Goal: Find specific page/section: Find specific page/section

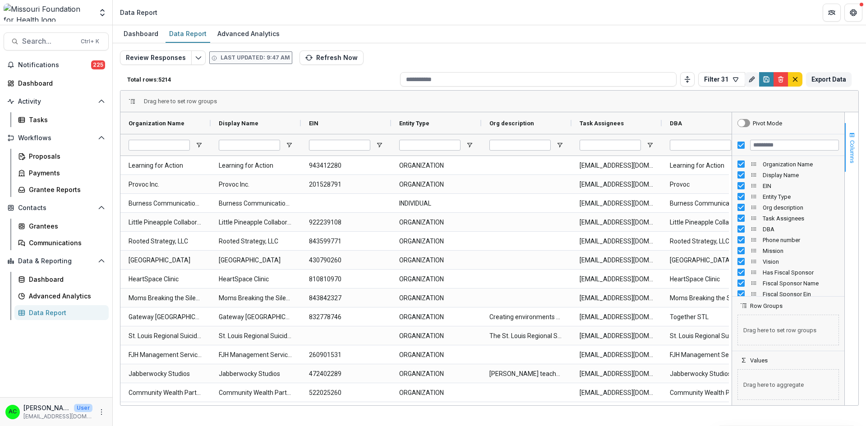
click at [852, 138] on span "button" at bounding box center [851, 135] width 7 height 7
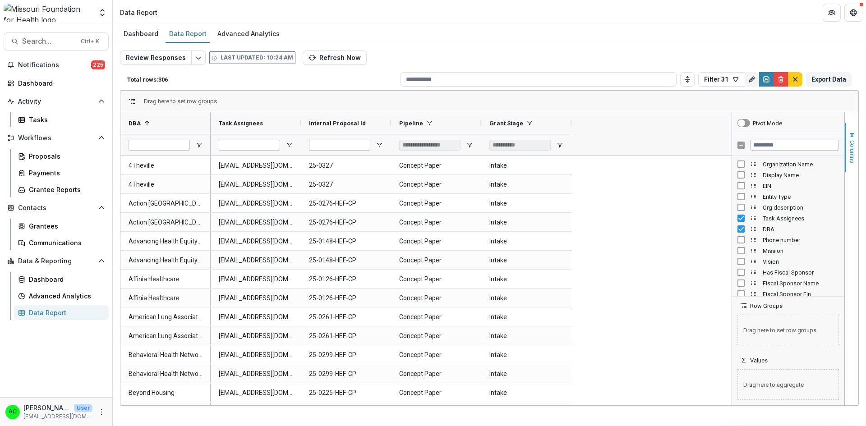
click at [855, 140] on span "Columns" at bounding box center [852, 151] width 7 height 23
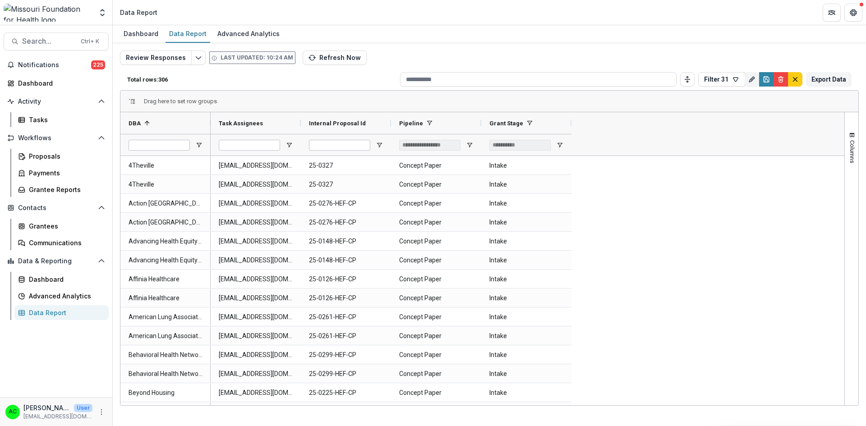
drag, startPoint x: 845, startPoint y: 160, endPoint x: 850, endPoint y: 207, distance: 46.8
click at [850, 207] on div "Columns" at bounding box center [852, 258] width 14 height 293
click at [572, 123] on div at bounding box center [574, 123] width 4 height 22
click at [749, 80] on icon "Rename" at bounding box center [751, 79] width 7 height 7
type input "*********"
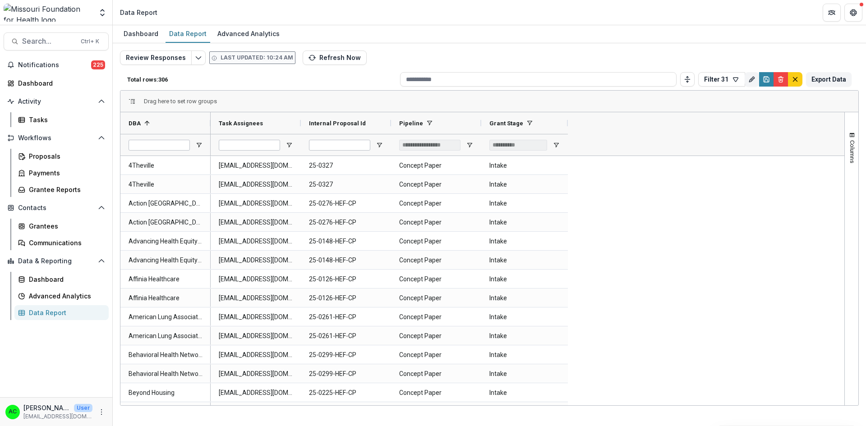
click at [657, 127] on div "Task Assignees Internal Proposal Id Pipeline" at bounding box center [528, 133] width 634 height 43
click at [712, 82] on button "Filter 31" at bounding box center [721, 79] width 47 height 14
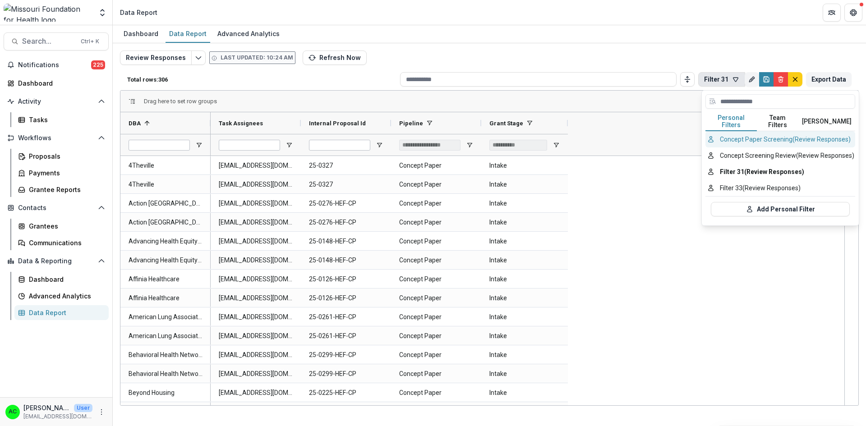
click at [727, 133] on button "Concept Paper Screening (Review Responses)" at bounding box center [780, 139] width 150 height 16
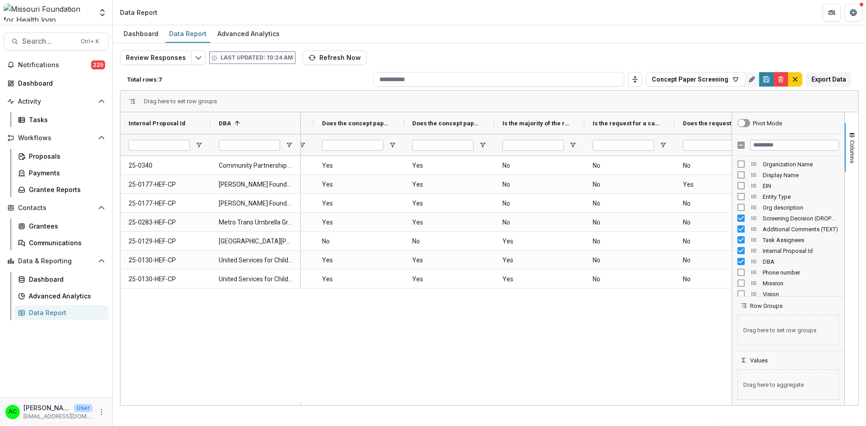
scroll to position [0, 332]
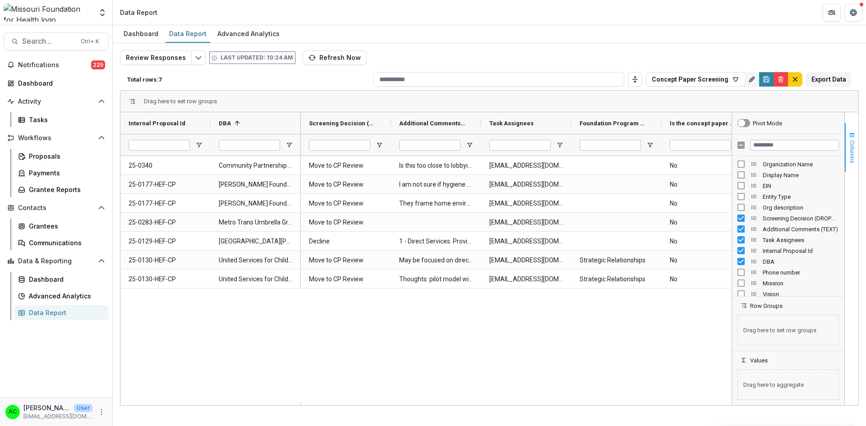
click at [852, 130] on button "Columns" at bounding box center [852, 147] width 14 height 49
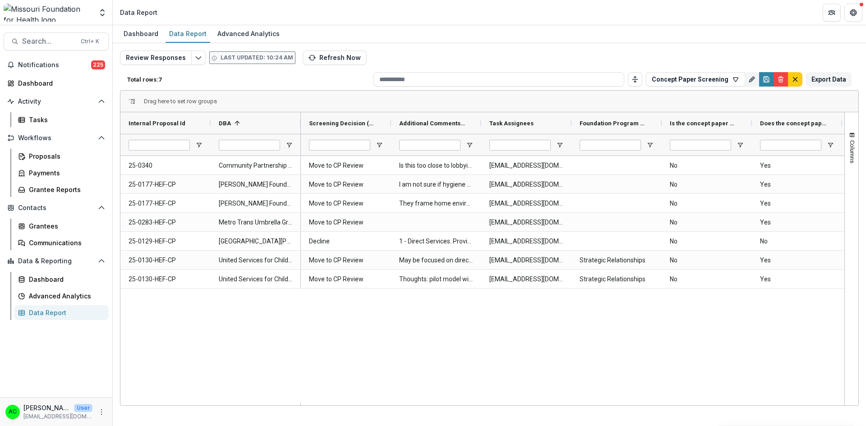
click at [704, 42] on div "Dashboard Data Report Advanced Analytics" at bounding box center [489, 34] width 753 height 18
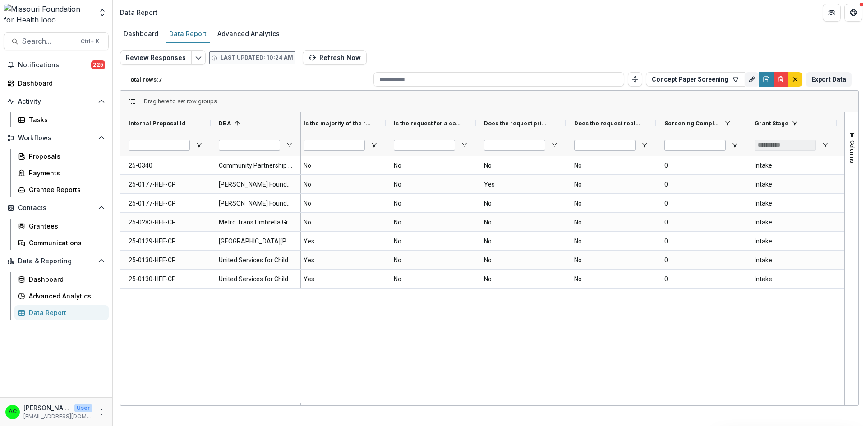
scroll to position [0, 682]
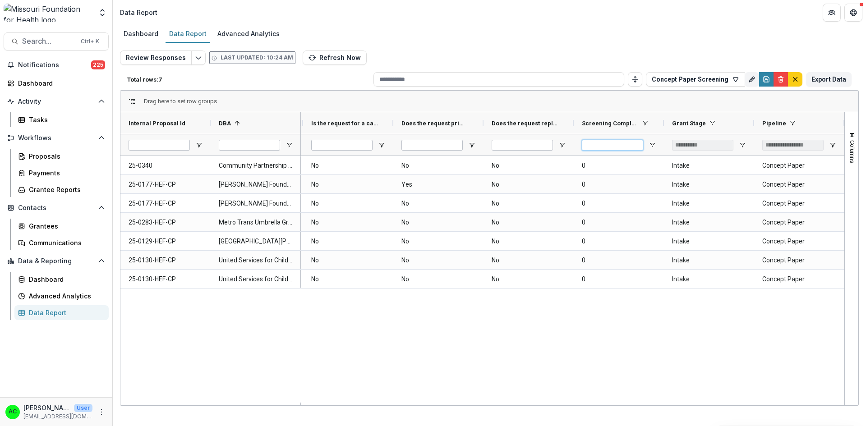
click at [610, 143] on input "*" at bounding box center [612, 145] width 61 height 11
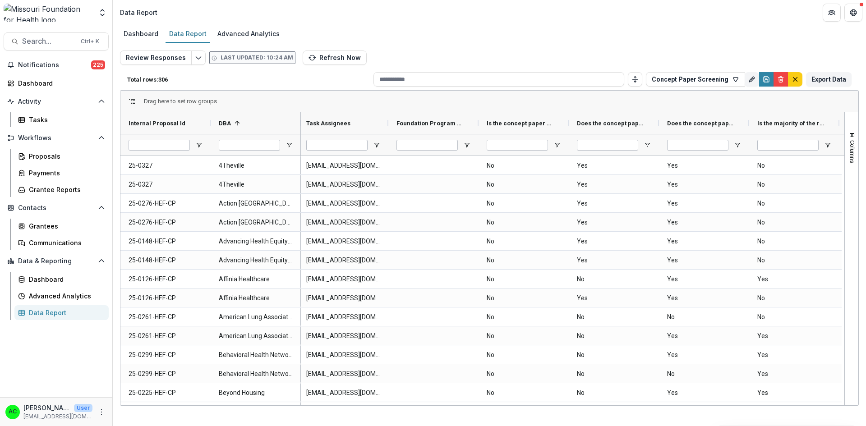
scroll to position [0, 417]
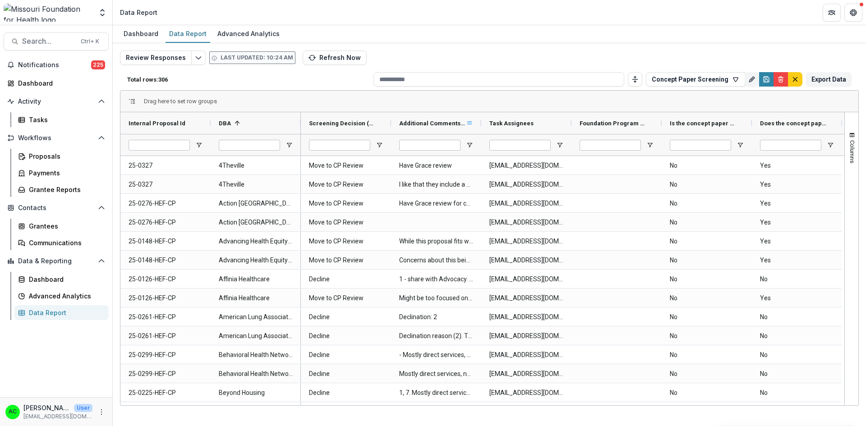
click at [469, 124] on span at bounding box center [469, 123] width 7 height 7
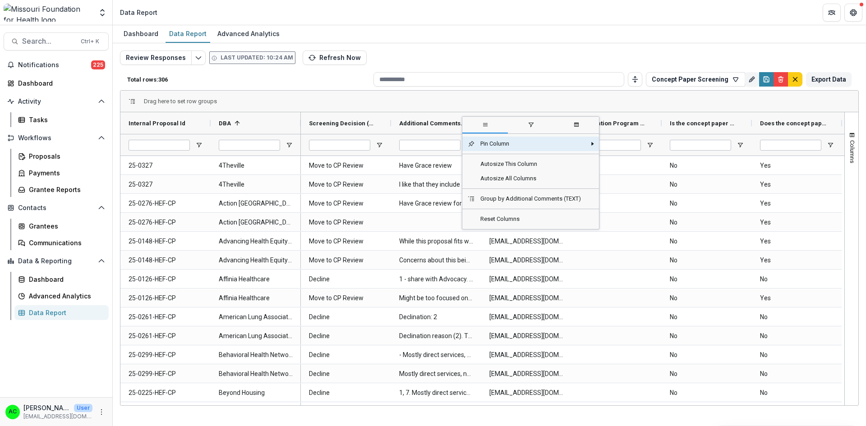
click at [438, 131] on div "Additional Comments (TEXT)" at bounding box center [432, 123] width 67 height 17
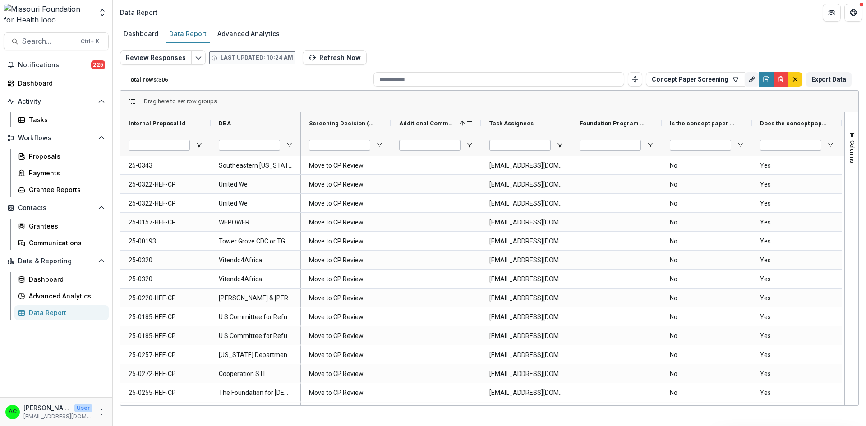
click at [461, 124] on span at bounding box center [462, 123] width 7 height 7
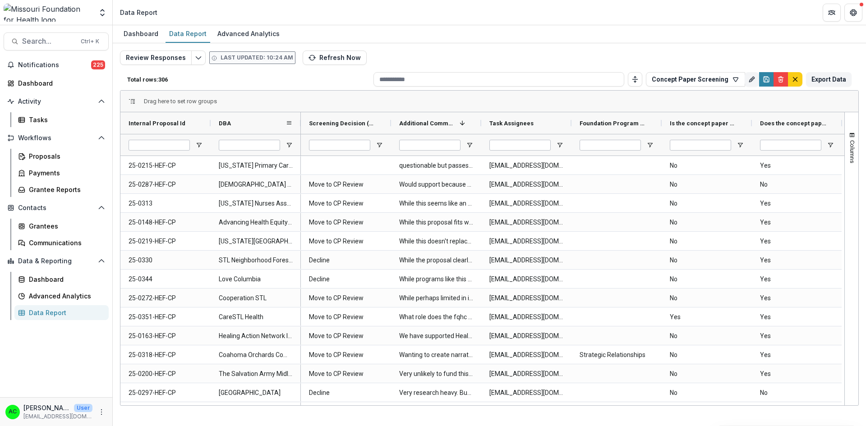
click at [229, 122] on span "DBA" at bounding box center [225, 123] width 12 height 7
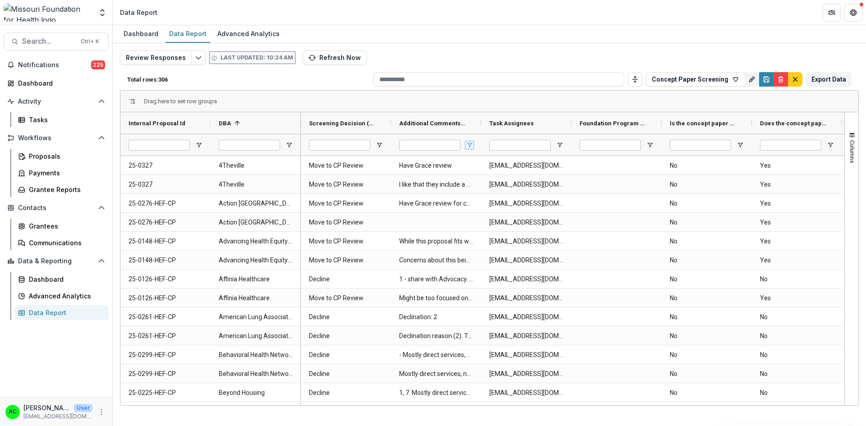
click at [468, 144] on span "Open Filter Menu" at bounding box center [469, 145] width 7 height 7
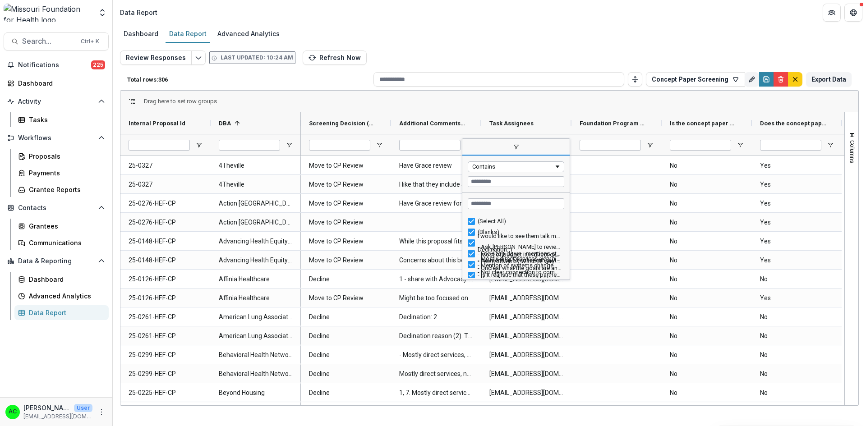
click at [468, 144] on span "filter" at bounding box center [515, 147] width 107 height 16
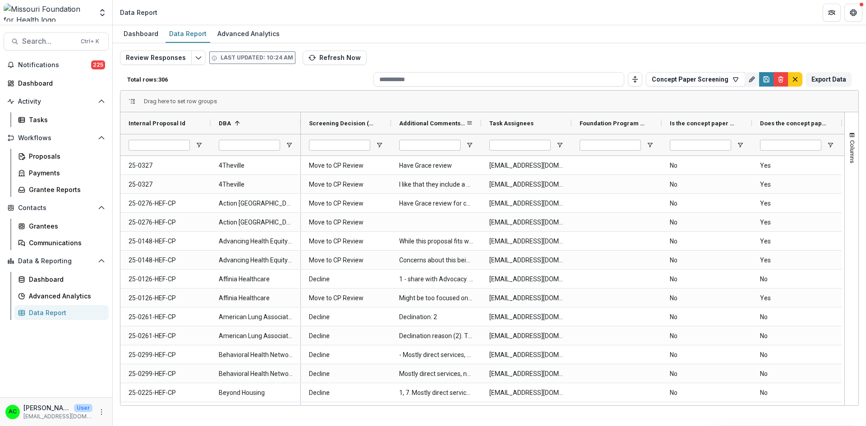
click at [473, 122] on div "Additional Comments (TEXT)" at bounding box center [436, 123] width 90 height 22
click at [470, 123] on span at bounding box center [469, 123] width 7 height 7
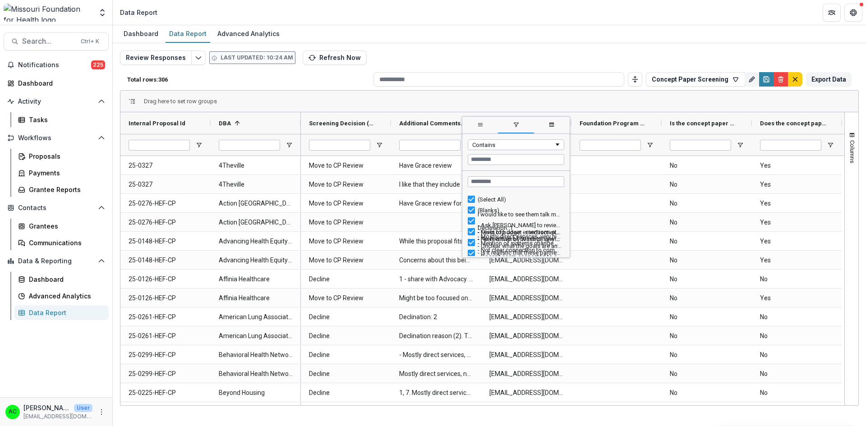
click at [470, 123] on span "general" at bounding box center [480, 125] width 36 height 16
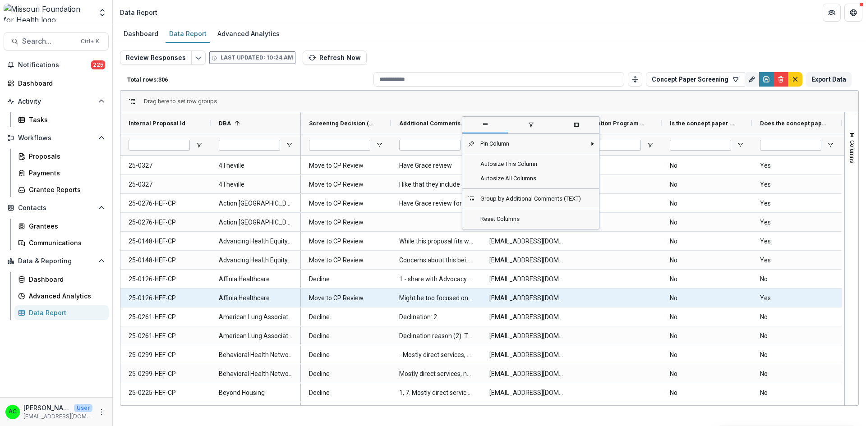
click at [405, 298] on \(TEXT\)-12903 "Might be too focused on outreach to connect to Medicaid services but will move …" at bounding box center [436, 298] width 74 height 18
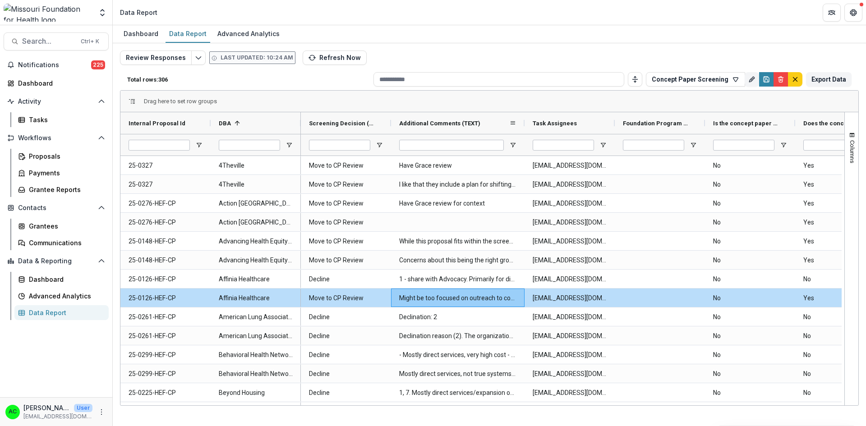
drag, startPoint x: 481, startPoint y: 124, endPoint x: 519, endPoint y: 130, distance: 38.5
click at [523, 130] on div at bounding box center [525, 123] width 4 height 22
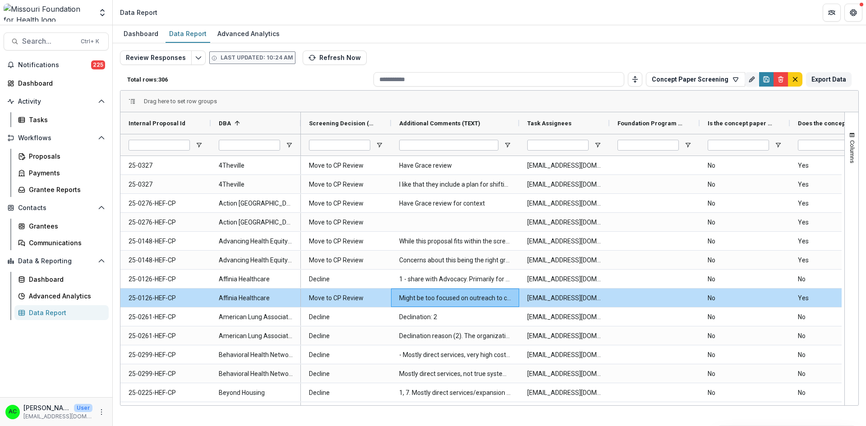
click at [489, 418] on div "Dashboard Data Report Advanced Analytics Review Responses Last updated: 10:24 A…" at bounding box center [489, 225] width 753 height 401
click at [506, 124] on span at bounding box center [507, 123] width 7 height 7
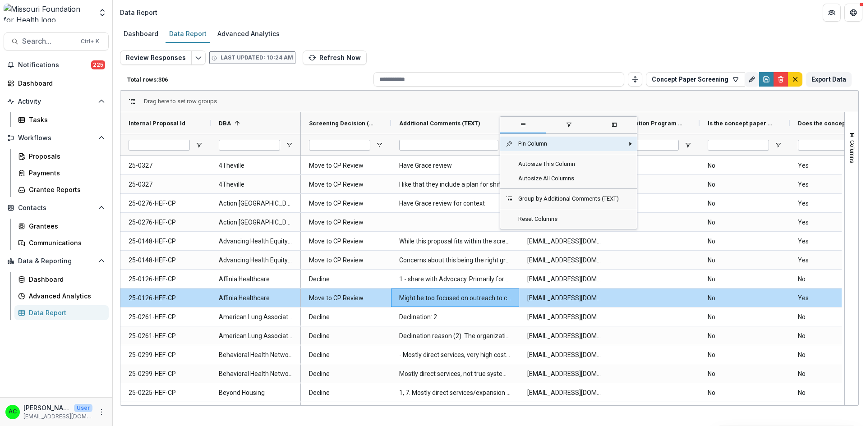
click at [573, 124] on span "filter" at bounding box center [569, 125] width 46 height 16
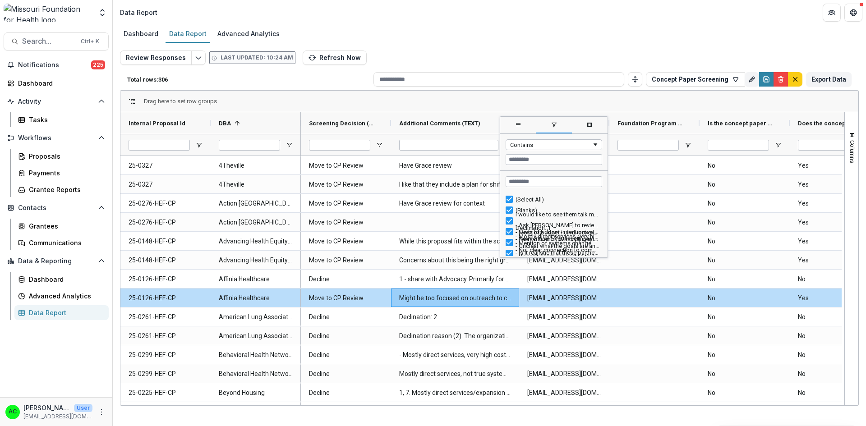
click at [592, 126] on span "columns" at bounding box center [589, 124] width 7 height 7
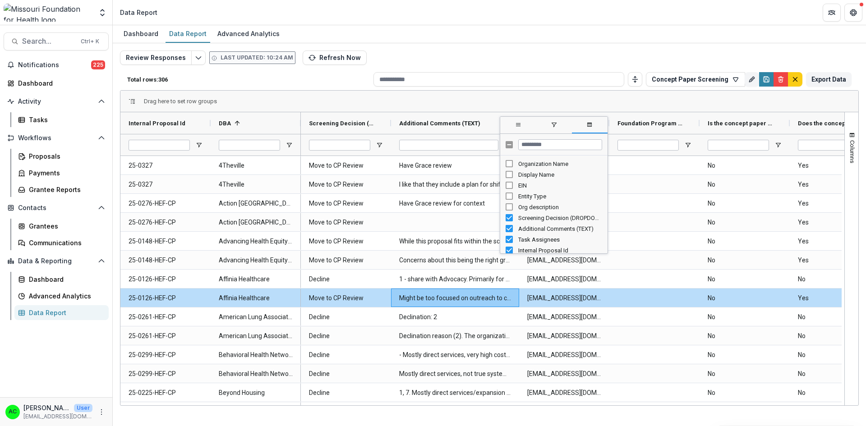
click at [516, 122] on span "general" at bounding box center [518, 124] width 7 height 7
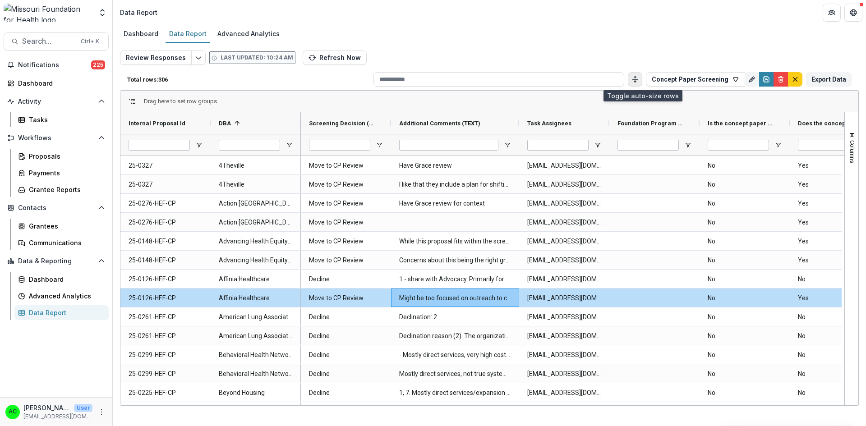
click at [639, 79] on icon "Toggle auto height" at bounding box center [634, 79] width 7 height 7
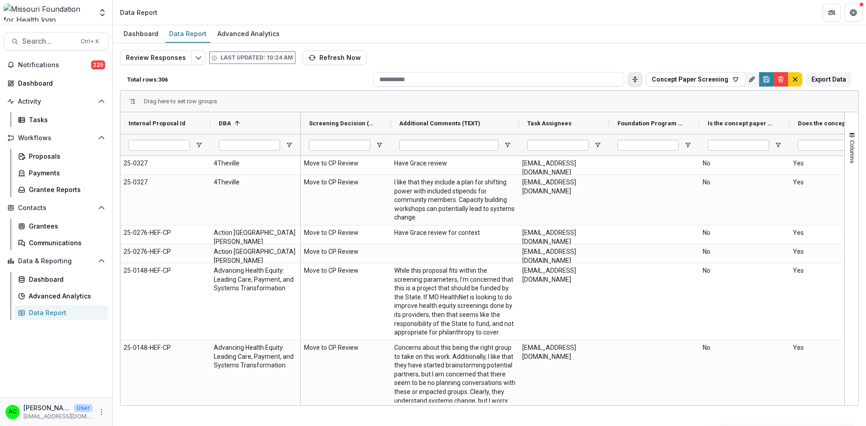
click at [626, 422] on div "Dashboard Data Report Advanced Analytics Review Responses Last updated: 10:24 A…" at bounding box center [489, 225] width 753 height 401
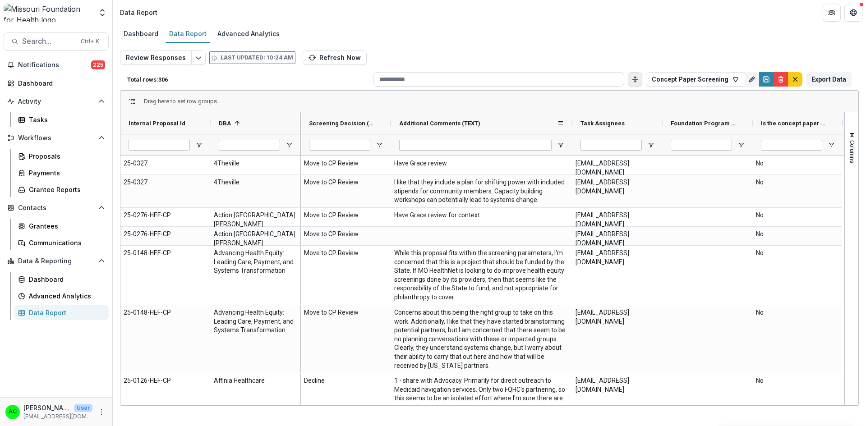
drag, startPoint x: 519, startPoint y: 123, endPoint x: 572, endPoint y: 130, distance: 53.7
click at [572, 130] on div at bounding box center [573, 123] width 4 height 22
click at [564, 123] on span at bounding box center [560, 123] width 7 height 7
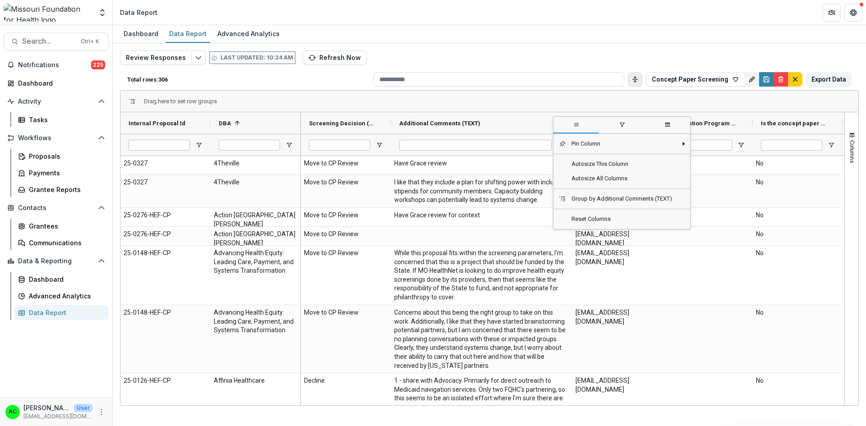
click at [549, 97] on div "Drag here to set row groups" at bounding box center [489, 102] width 738 height 22
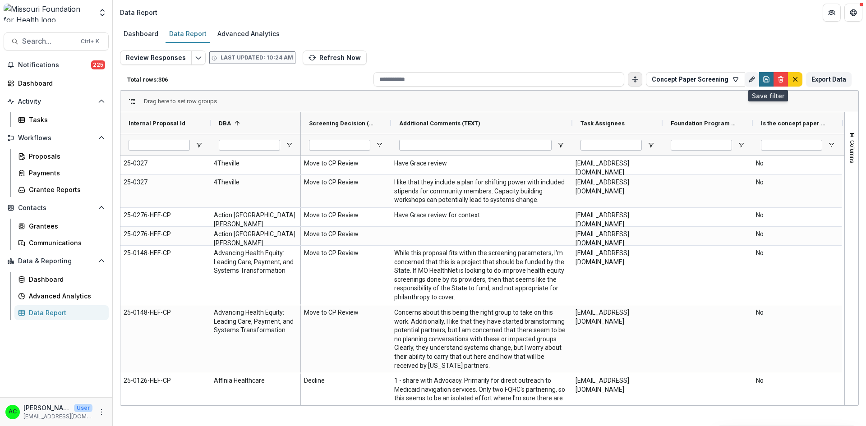
click at [765, 81] on icon "Save" at bounding box center [766, 79] width 5 height 5
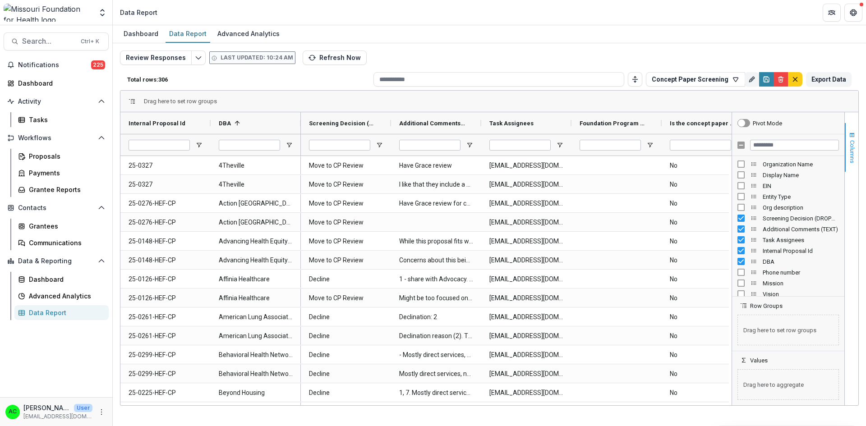
click at [850, 133] on span "button" at bounding box center [851, 135] width 7 height 7
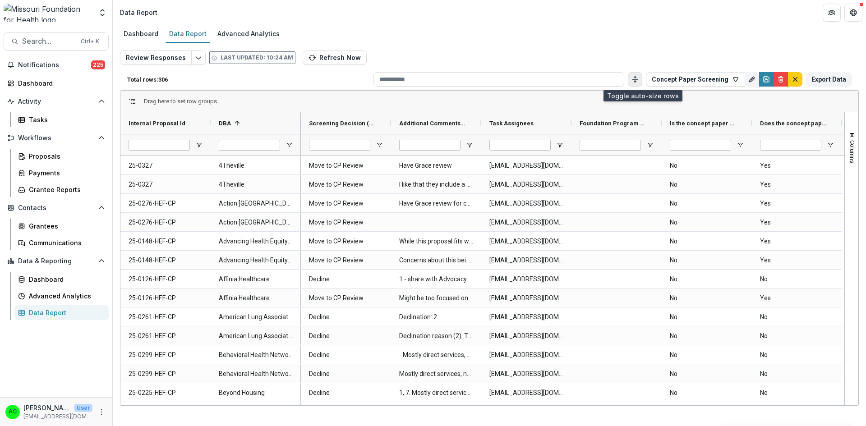
click at [642, 79] on button "Toggle auto height" at bounding box center [635, 79] width 14 height 14
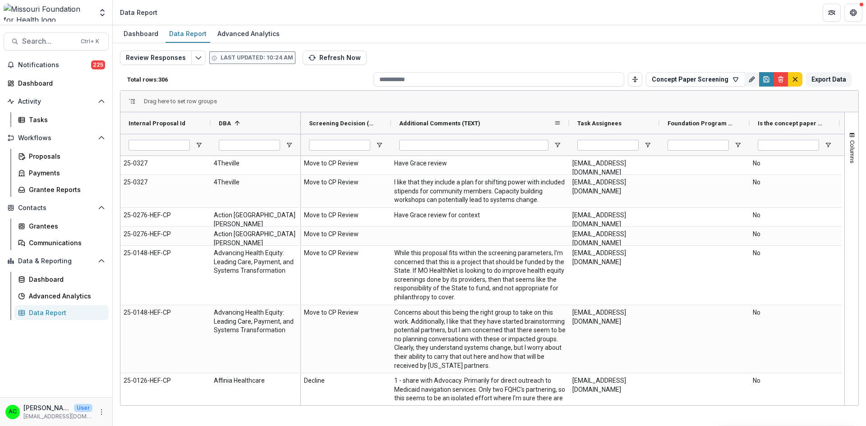
drag, startPoint x: 481, startPoint y: 122, endPoint x: 569, endPoint y: 134, distance: 88.7
click at [569, 134] on div at bounding box center [569, 123] width 4 height 22
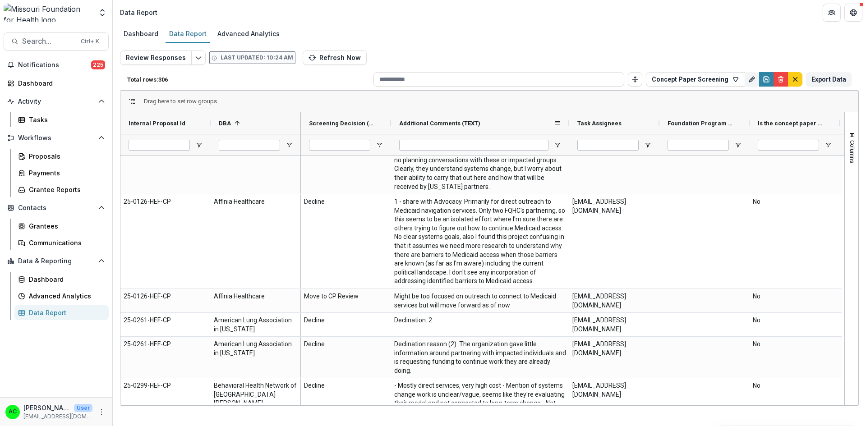
scroll to position [180, 0]
drag, startPoint x: 845, startPoint y: 168, endPoint x: 846, endPoint y: 157, distance: 10.9
click at [846, 157] on button "Columns" at bounding box center [852, 147] width 14 height 49
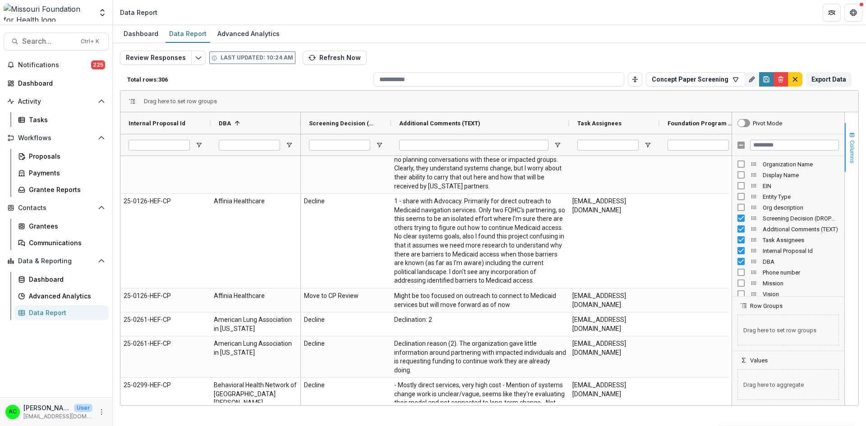
click at [848, 133] on button "Columns" at bounding box center [852, 147] width 14 height 49
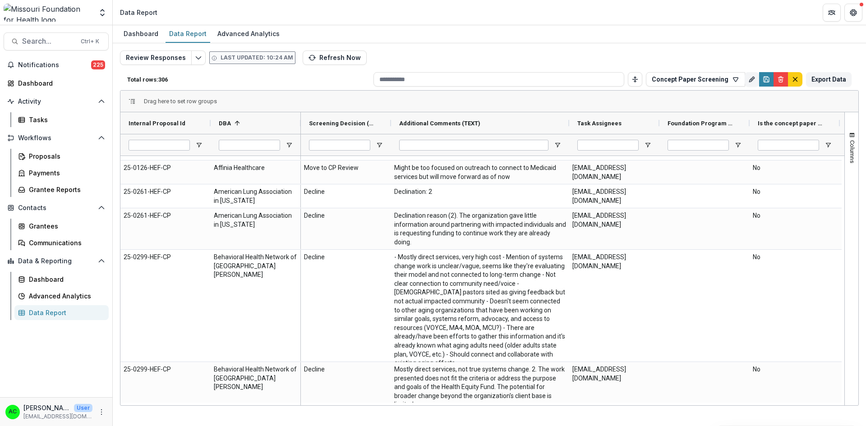
scroll to position [320, 0]
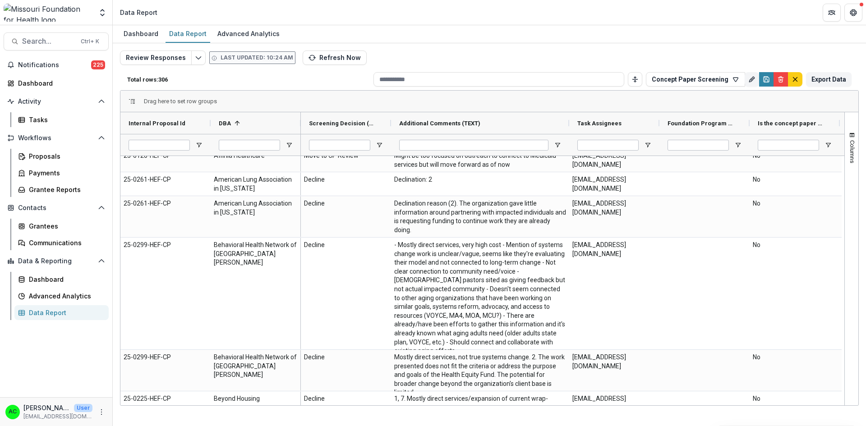
click at [844, 171] on div "Columns Pivot Mode Organization Name Row Groups Drag here to set row groups Val…" at bounding box center [851, 258] width 14 height 293
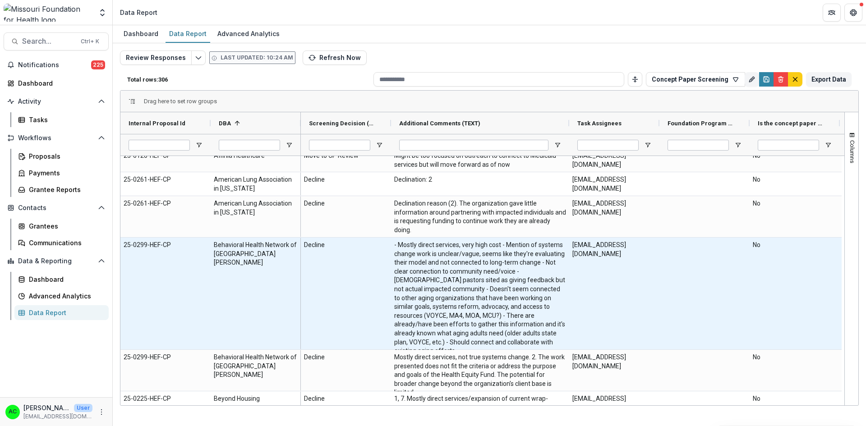
click at [747, 294] on div at bounding box center [704, 294] width 90 height 112
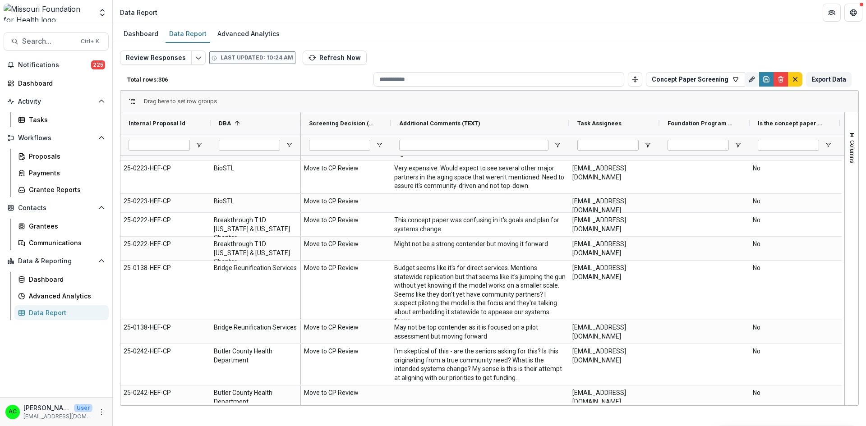
scroll to position [671, 0]
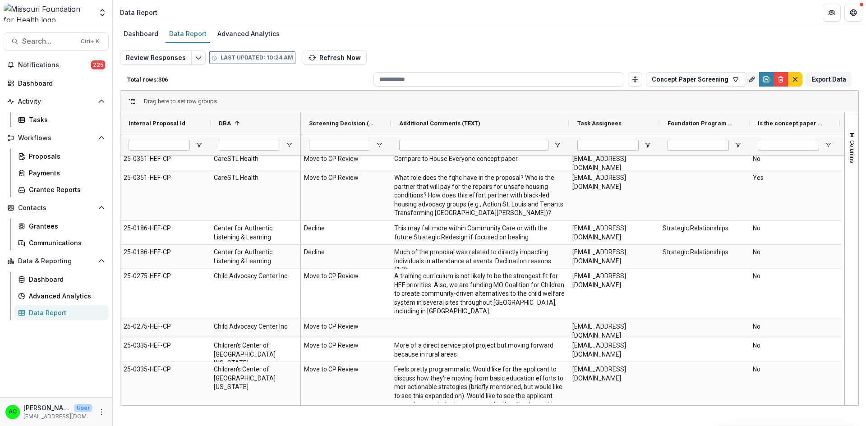
click at [666, 421] on div "Dashboard Data Report Advanced Analytics Review Responses Last updated: 10:24 A…" at bounding box center [489, 225] width 753 height 401
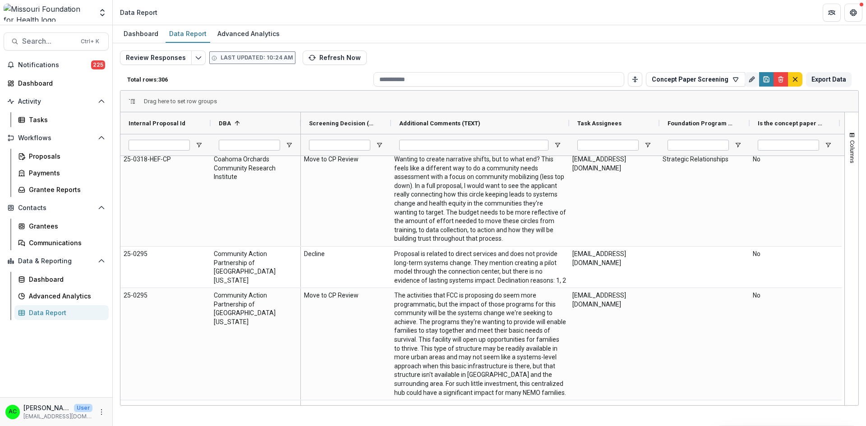
scroll to position [1774, 0]
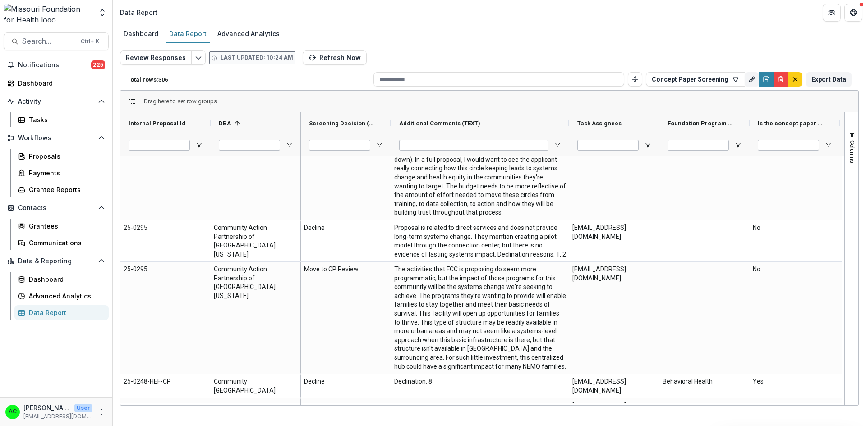
click at [845, 221] on div "Columns" at bounding box center [852, 258] width 14 height 293
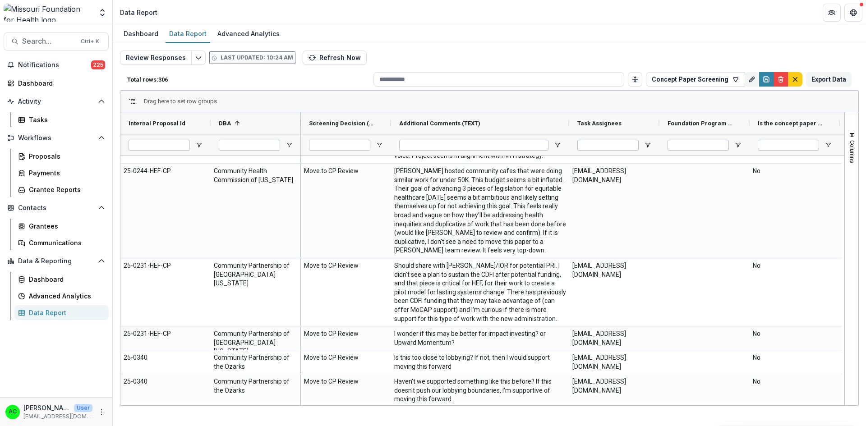
scroll to position [2123, 0]
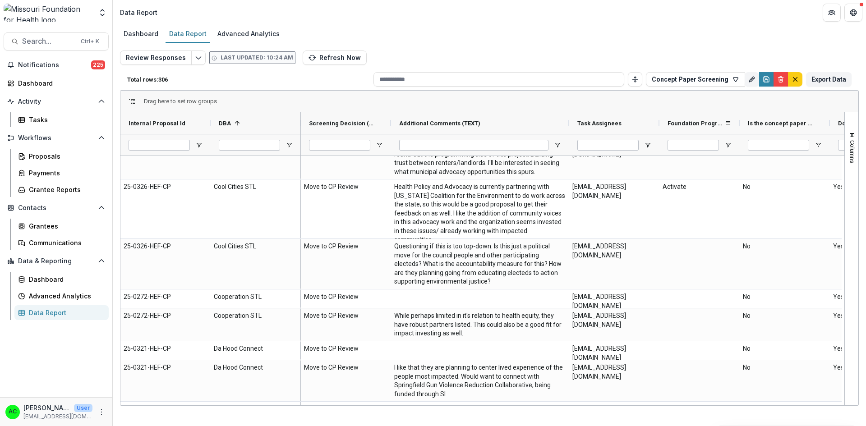
drag, startPoint x: 749, startPoint y: 123, endPoint x: 739, endPoint y: 126, distance: 10.7
click at [739, 126] on div at bounding box center [740, 123] width 4 height 22
drag, startPoint x: 845, startPoint y: 238, endPoint x: 845, endPoint y: 231, distance: 6.3
click at [845, 231] on div "Columns" at bounding box center [852, 258] width 14 height 293
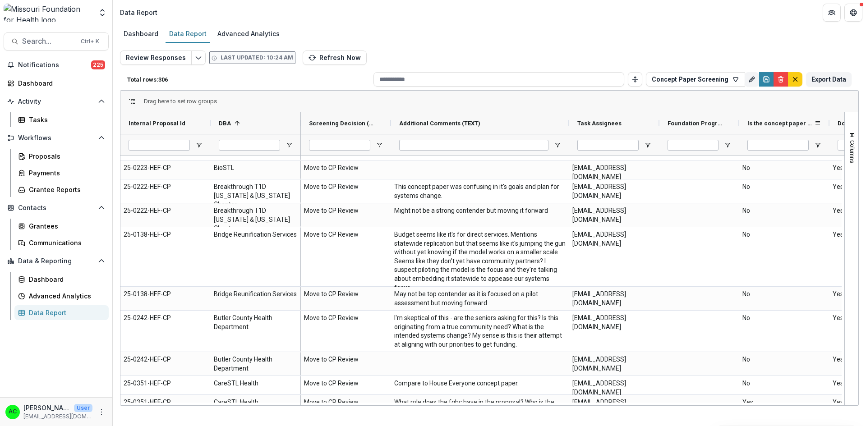
click at [830, 122] on div at bounding box center [830, 123] width 4 height 22
drag, startPoint x: 830, startPoint y: 122, endPoint x: 835, endPoint y: 125, distance: 6.1
click at [835, 125] on div at bounding box center [835, 123] width 4 height 22
drag, startPoint x: 740, startPoint y: 123, endPoint x: 775, endPoint y: 133, distance: 37.0
click at [775, 133] on div at bounding box center [776, 123] width 4 height 22
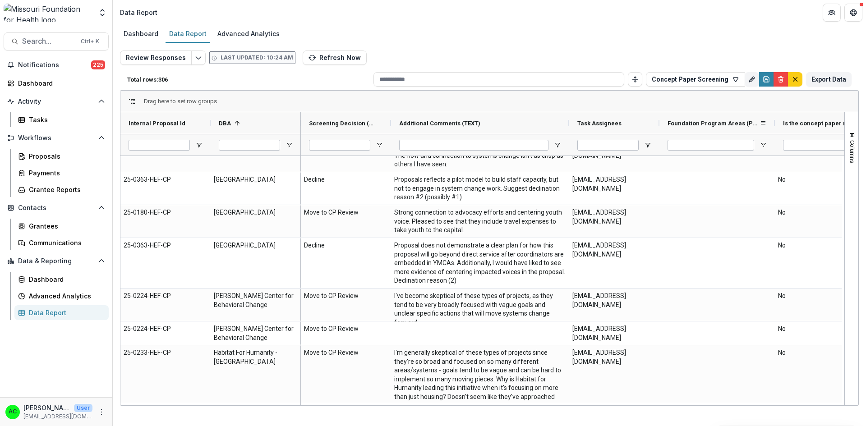
scroll to position [3614, 0]
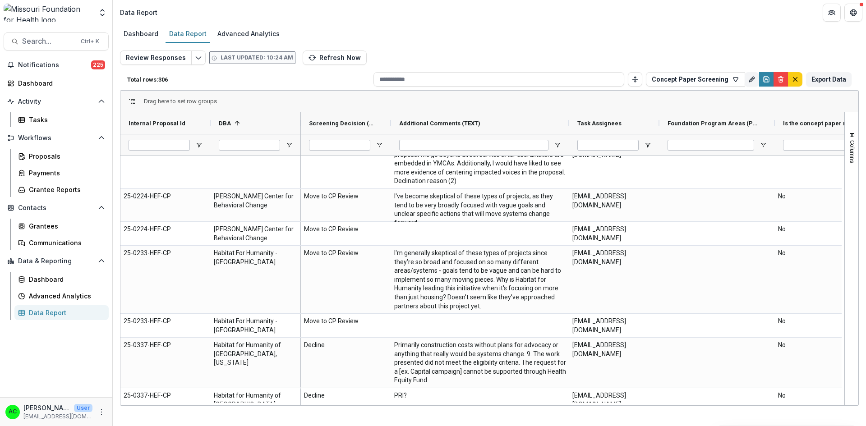
click at [844, 276] on div "Columns Pivot Mode Organization Name Row Groups Drag here to set row groups Val…" at bounding box center [851, 258] width 14 height 293
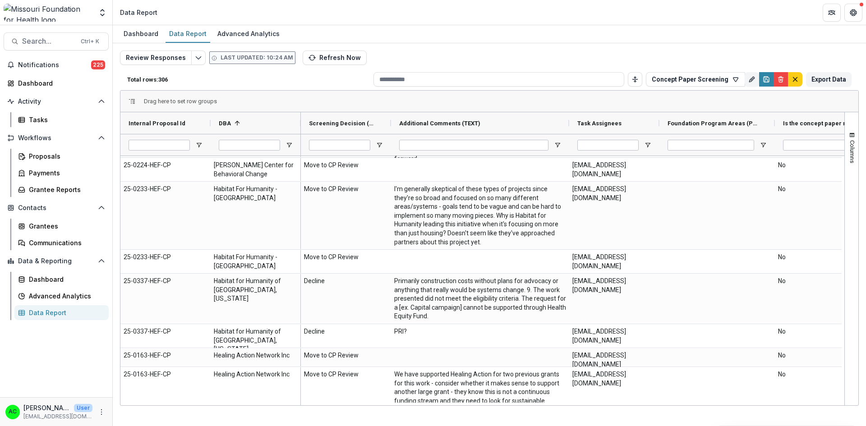
scroll to position [3777, 0]
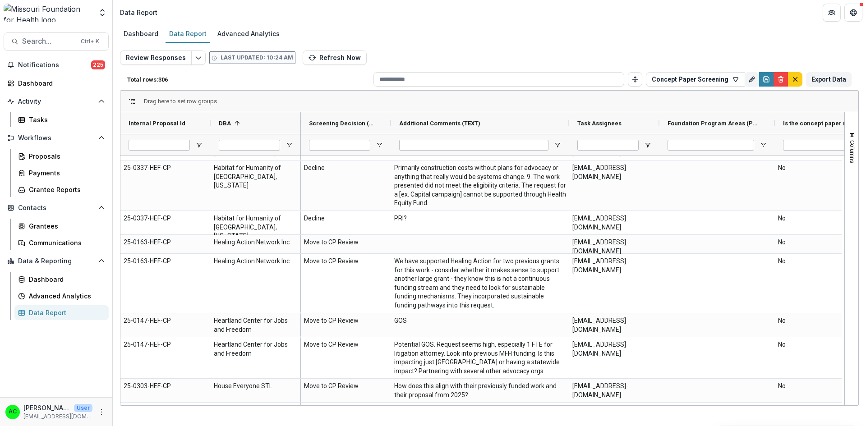
drag, startPoint x: 844, startPoint y: 276, endPoint x: 843, endPoint y: 281, distance: 5.0
click at [843, 281] on div "Internal Proposal Id DBA 1 25-0323" at bounding box center [489, 258] width 738 height 293
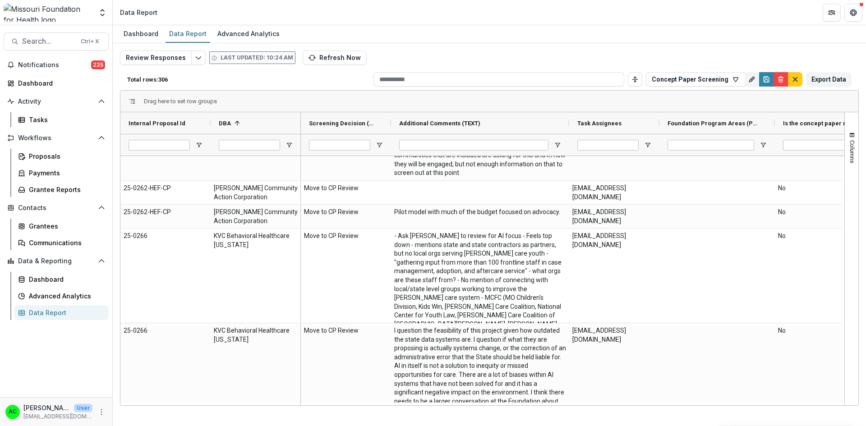
scroll to position [4374, 0]
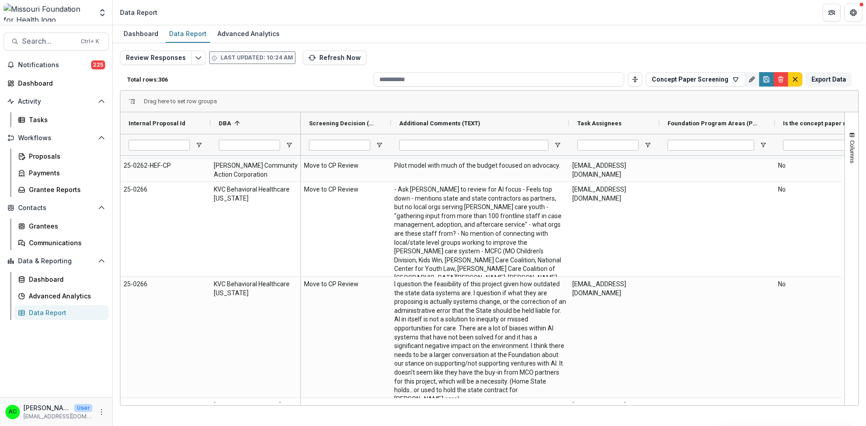
drag, startPoint x: 843, startPoint y: 293, endPoint x: 822, endPoint y: 318, distance: 32.1
click at [822, 318] on div "No" at bounding box center [822, 337] width 95 height 121
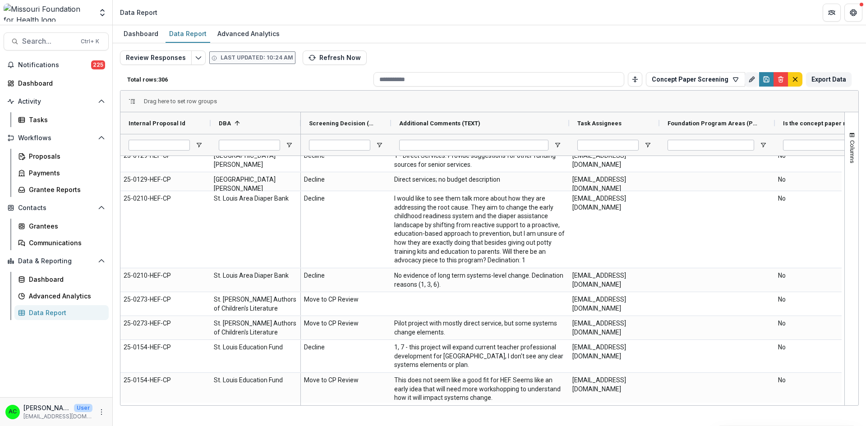
scroll to position [9571, 0]
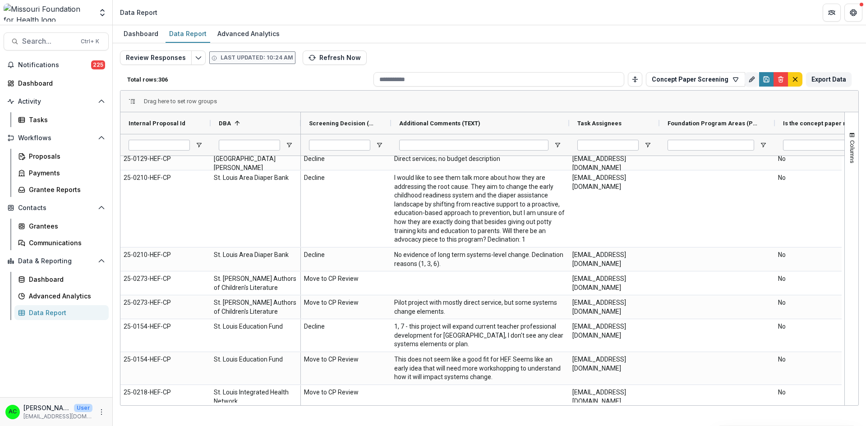
click at [843, 370] on div "Internal Proposal Id DBA 1 25-0266" at bounding box center [489, 258] width 738 height 293
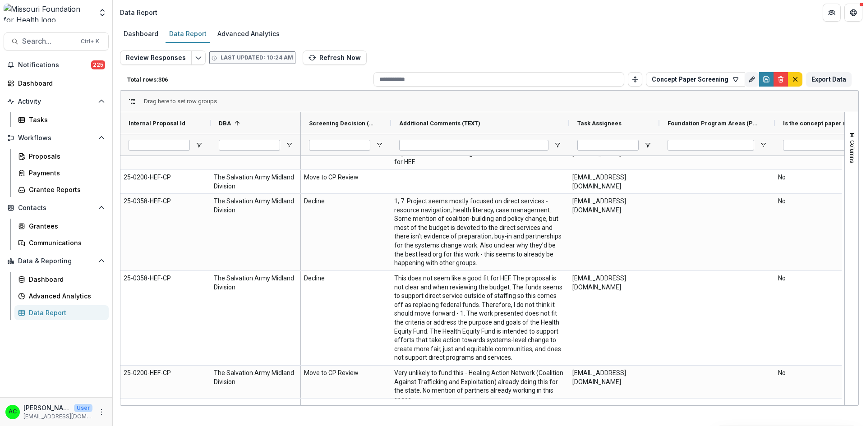
scroll to position [10462, 0]
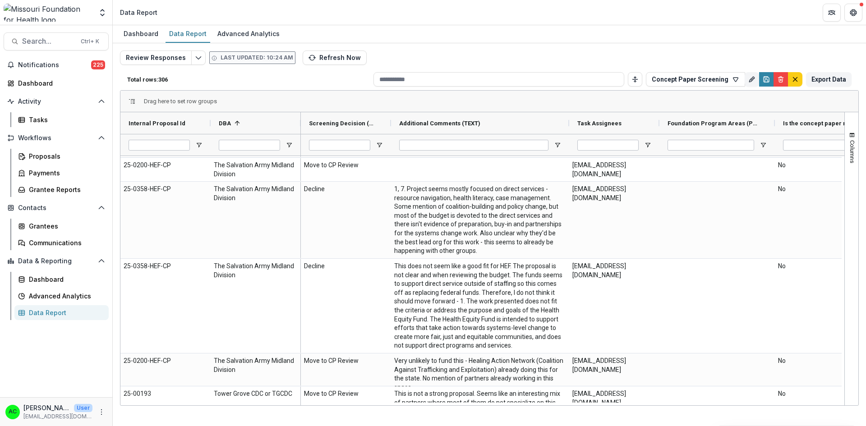
click at [844, 382] on div "Columns Pivot Mode Organization Name Row Groups Drag here to set row groups Val…" at bounding box center [851, 258] width 14 height 293
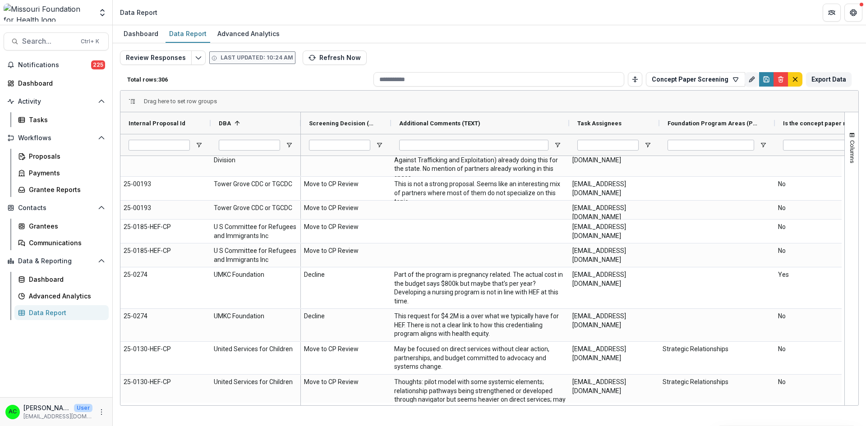
scroll to position [10694, 0]
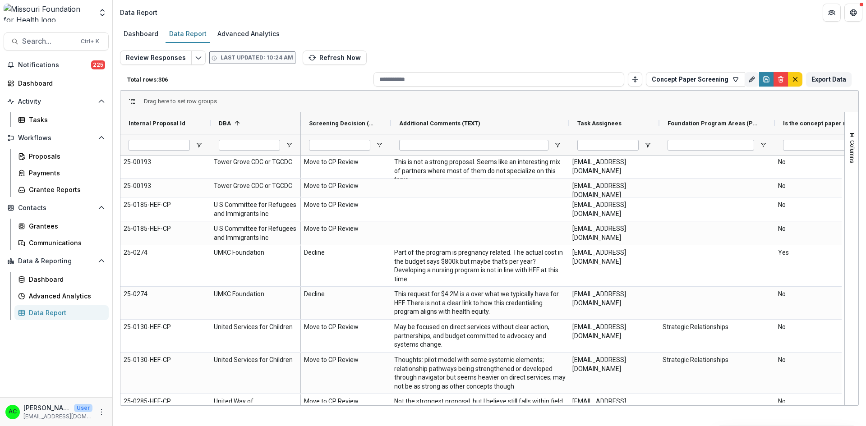
click at [844, 384] on div "Columns Pivot Mode Organization Name Row Groups Drag here to set row groups Val…" at bounding box center [851, 258] width 14 height 293
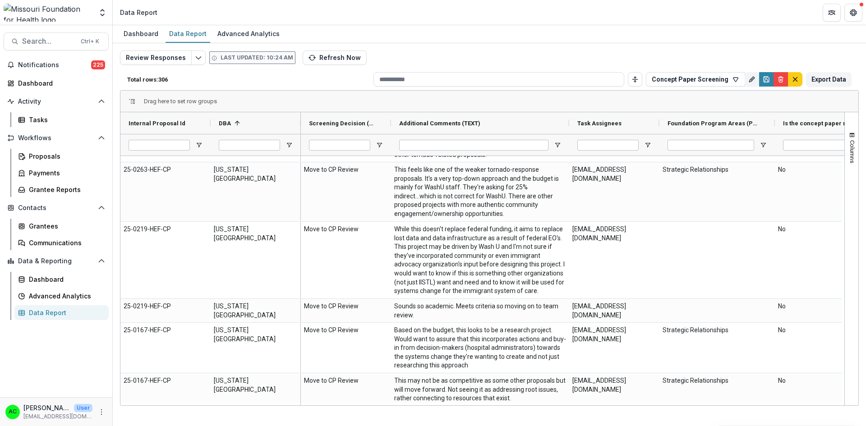
scroll to position [12063, 0]
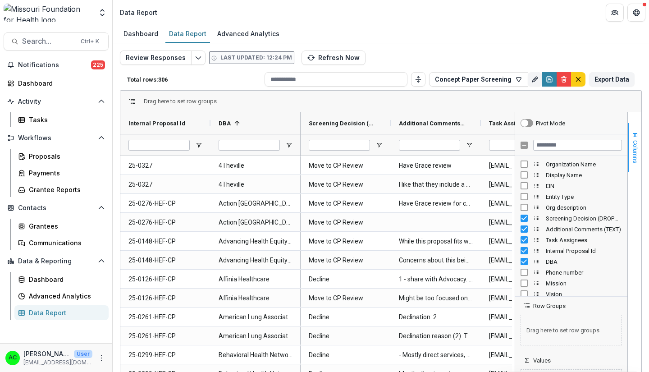
click at [632, 124] on button "Columns" at bounding box center [635, 147] width 14 height 49
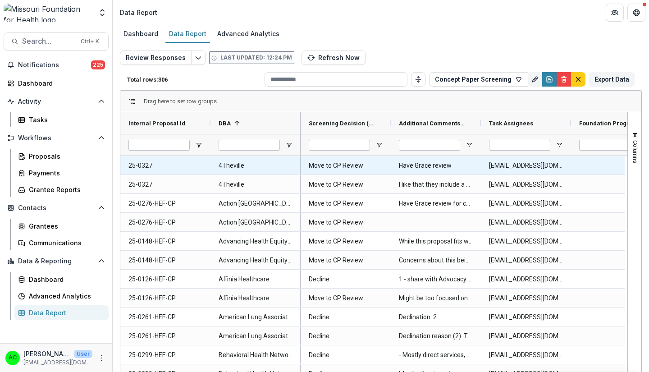
click at [223, 160] on DBA-43187 "4Theville" at bounding box center [256, 166] width 74 height 18
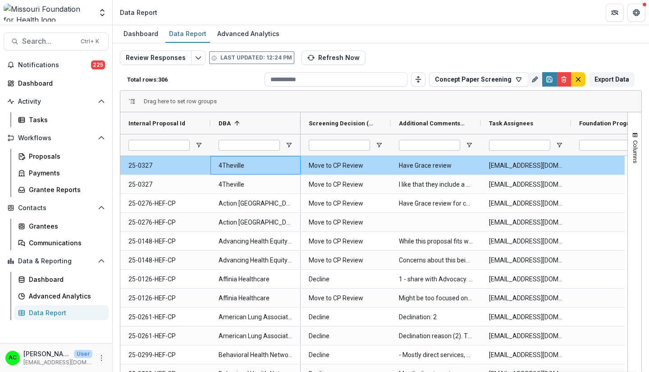
click at [231, 161] on DBA-43187 "4Theville" at bounding box center [256, 166] width 74 height 18
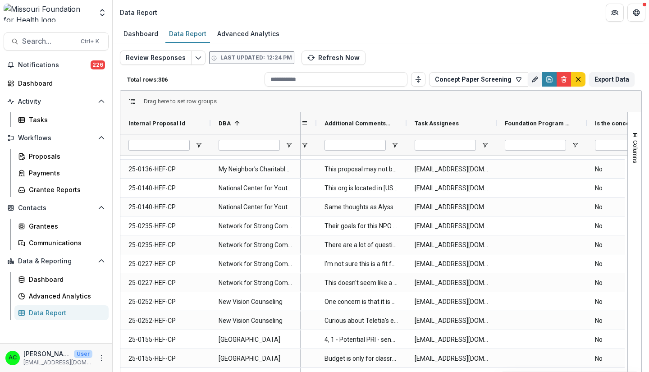
scroll to position [0, 179]
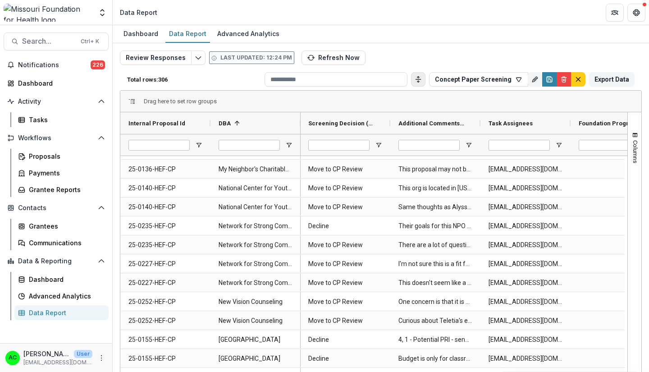
click at [419, 74] on button "Toggle auto height" at bounding box center [418, 79] width 14 height 14
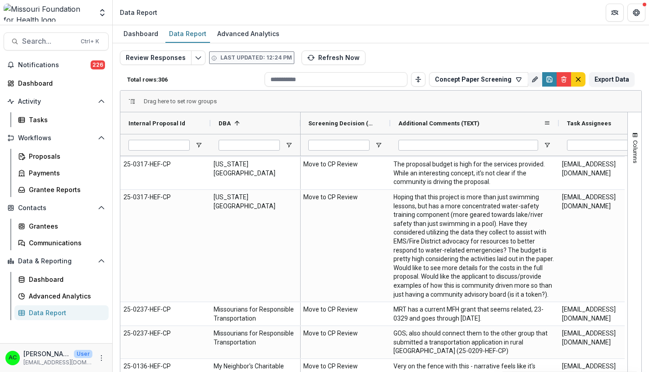
drag, startPoint x: 481, startPoint y: 126, endPoint x: 559, endPoint y: 117, distance: 79.0
click at [559, 117] on div at bounding box center [559, 123] width 4 height 22
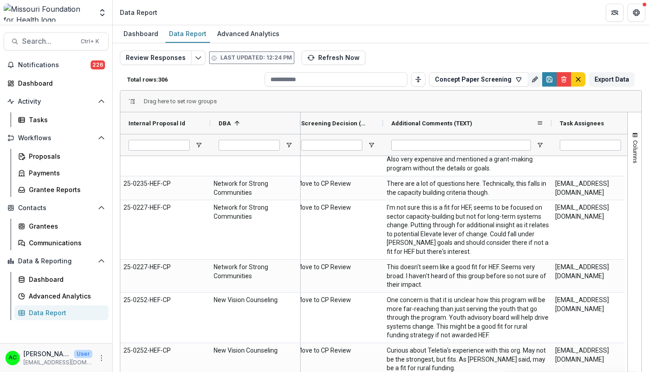
click at [504, 220] on \(TEXT\)-45820 "I'm not sure this is a fit for HEF, seems to be focused on sector capacity-buil…" at bounding box center [468, 229] width 162 height 53
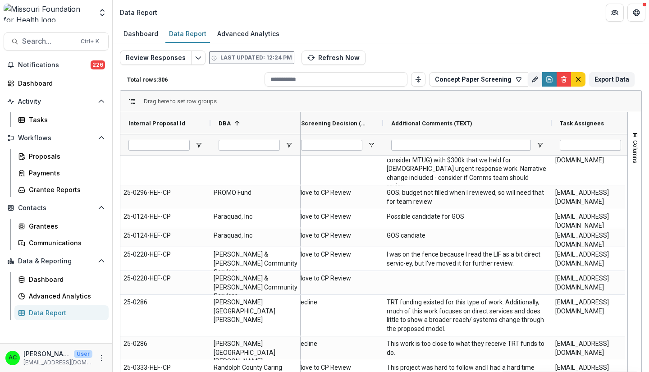
scroll to position [4136, 0]
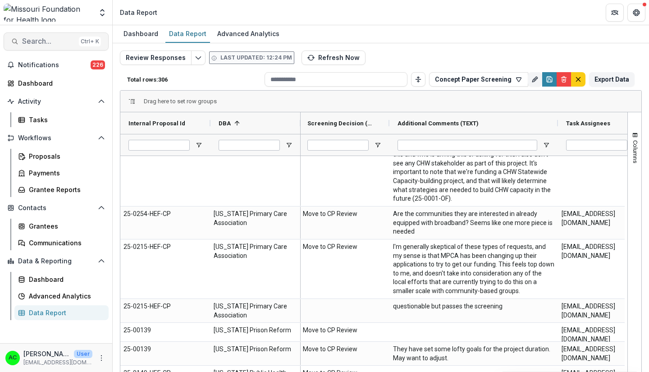
click at [60, 48] on button "Search... Ctrl + K" at bounding box center [56, 41] width 105 height 18
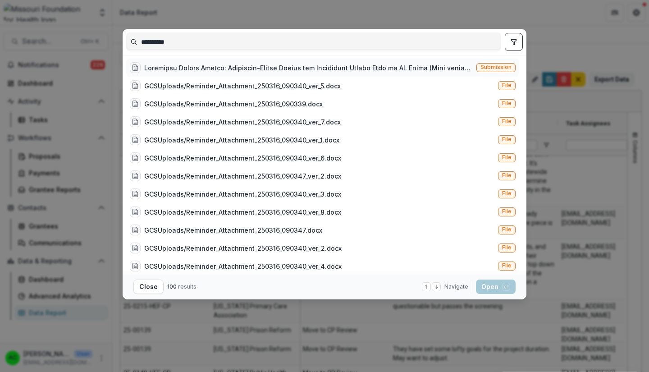
type input "**********"
click at [313, 65] on div at bounding box center [308, 67] width 329 height 9
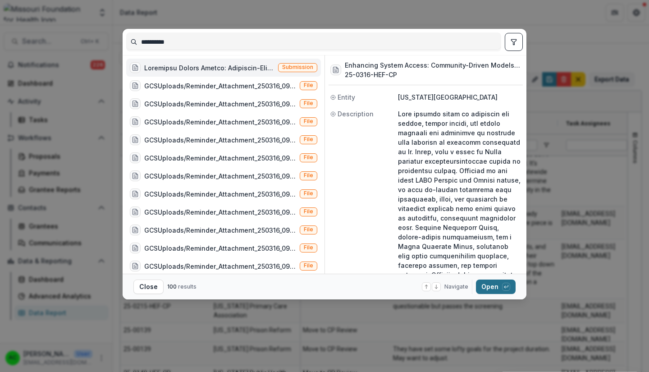
click at [488, 288] on button "Open with enter key" at bounding box center [496, 287] width 40 height 14
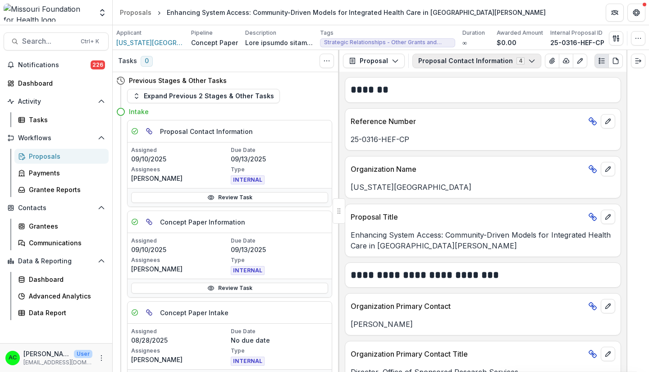
click at [507, 60] on button "Proposal Contact Information 4" at bounding box center [477, 61] width 129 height 14
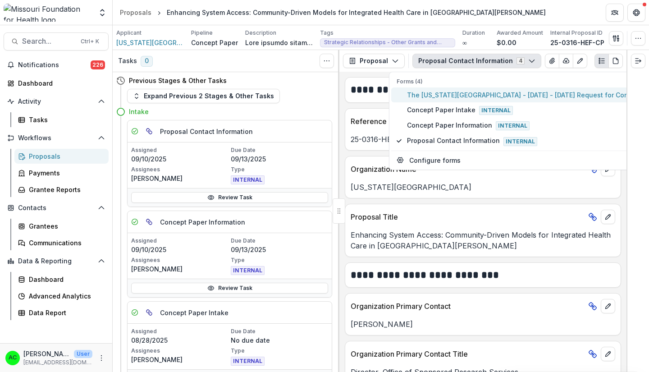
click at [471, 94] on span "The Washington University - 2025 - 2025 Request for Concept Papers" at bounding box center [536, 94] width 259 height 9
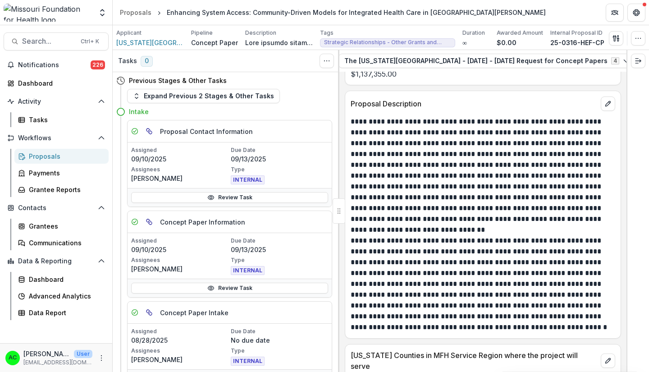
scroll to position [0, 114]
click at [604, 58] on icon "View Attached Files" at bounding box center [607, 60] width 7 height 7
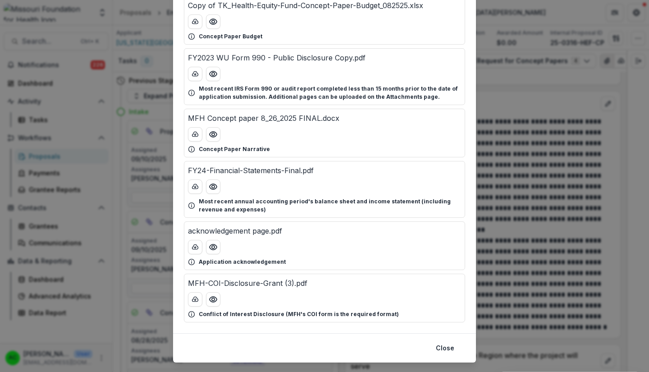
scroll to position [71, 0]
click at [209, 132] on icon "Preview MFH Concept paper 8_26_2025 FINAL.docx" at bounding box center [213, 134] width 9 height 9
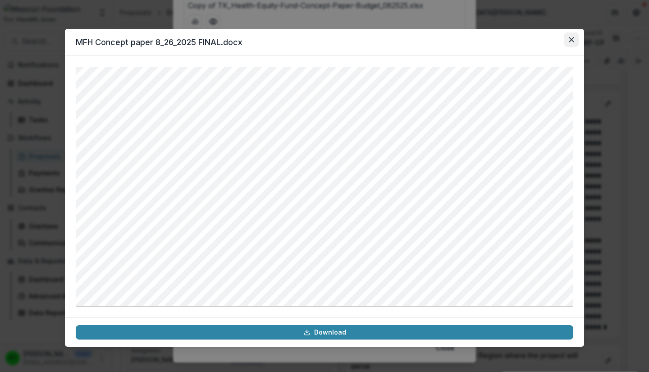
click at [570, 41] on icon "Close" at bounding box center [571, 39] width 5 height 5
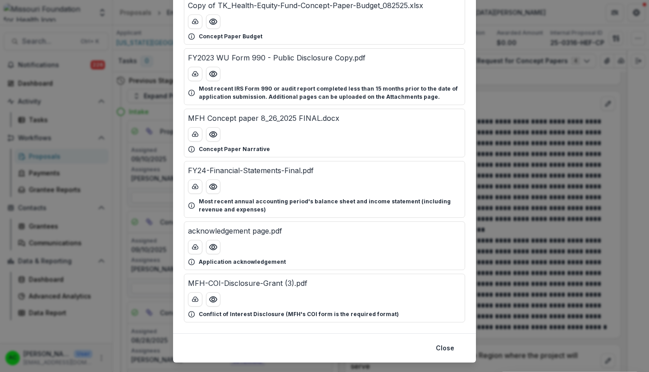
scroll to position [0, 0]
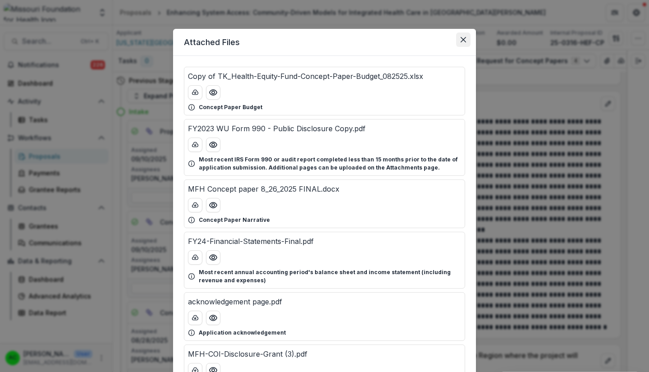
click at [462, 40] on icon "Close" at bounding box center [463, 39] width 5 height 5
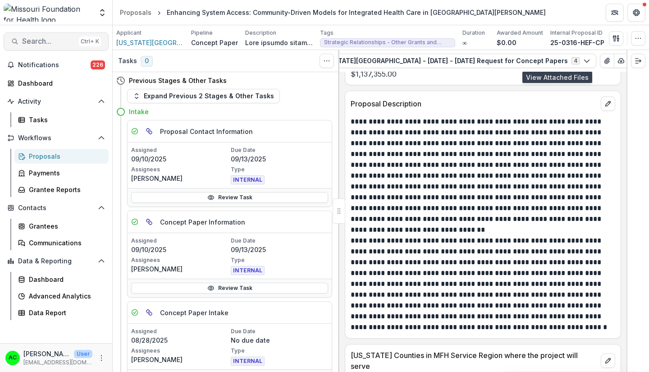
click at [23, 41] on span "Search..." at bounding box center [48, 41] width 53 height 9
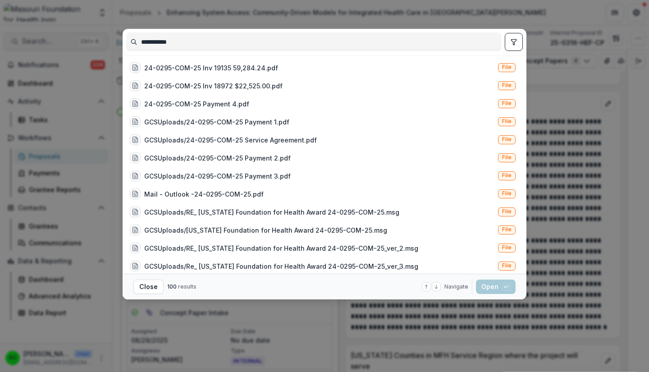
type input "**********"
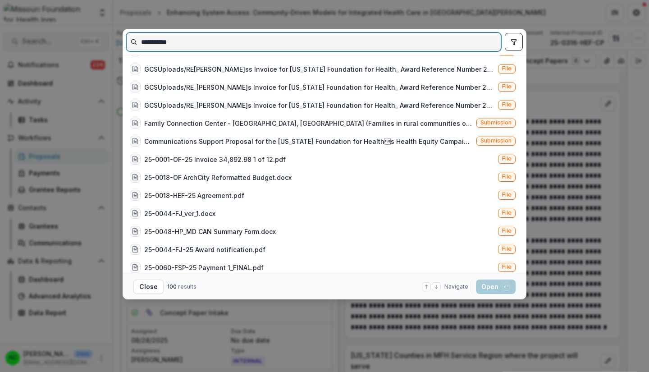
scroll to position [306, 0]
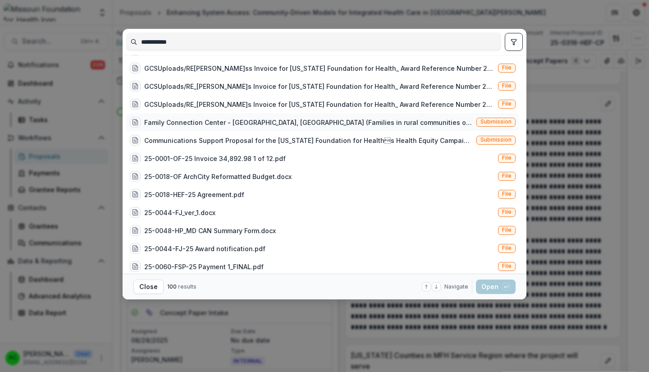
click at [492, 122] on span "Submission" at bounding box center [496, 122] width 31 height 6
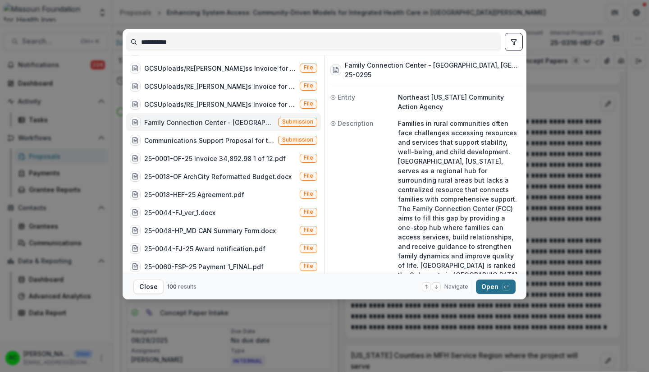
click at [496, 287] on button "Open with enter key" at bounding box center [496, 287] width 40 height 14
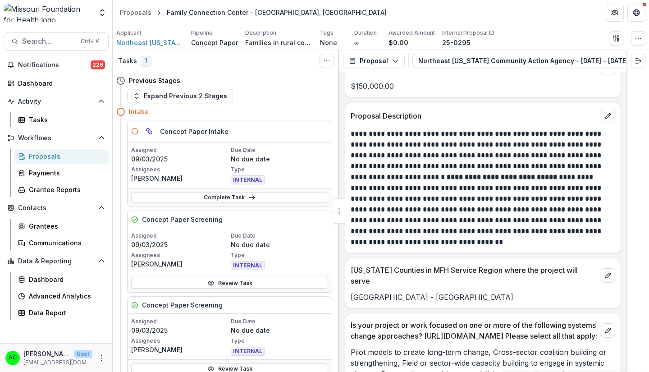
scroll to position [2156, 0]
click at [66, 40] on span "Search..." at bounding box center [48, 41] width 53 height 9
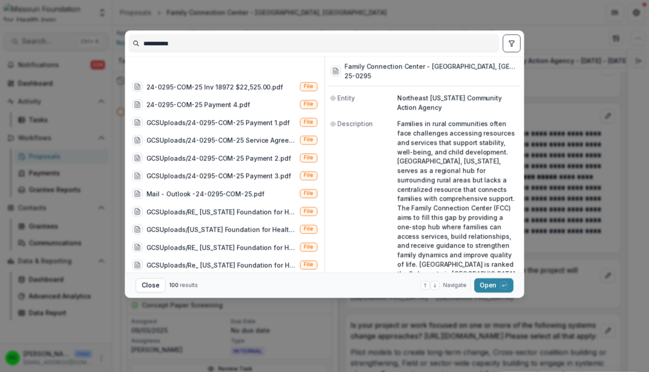
scroll to position [306, 0]
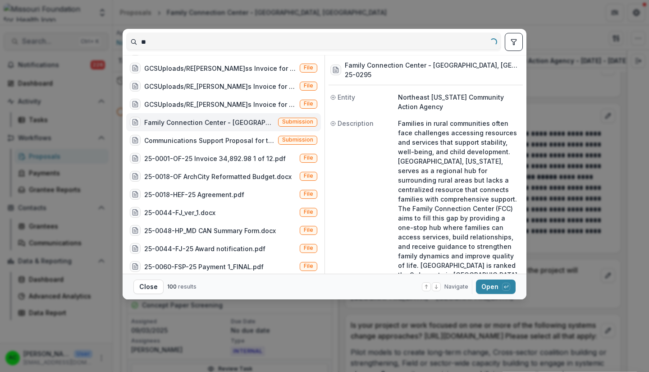
type input "*"
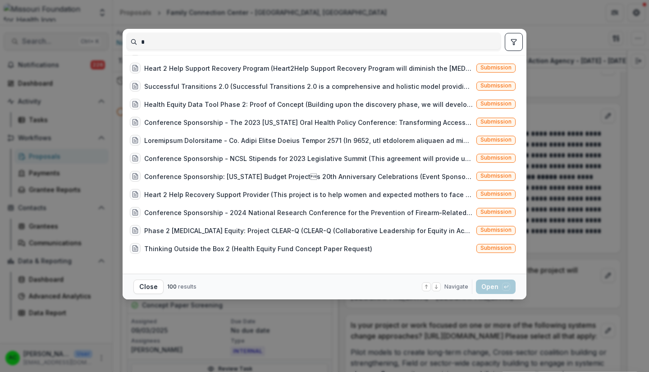
scroll to position [0, 0]
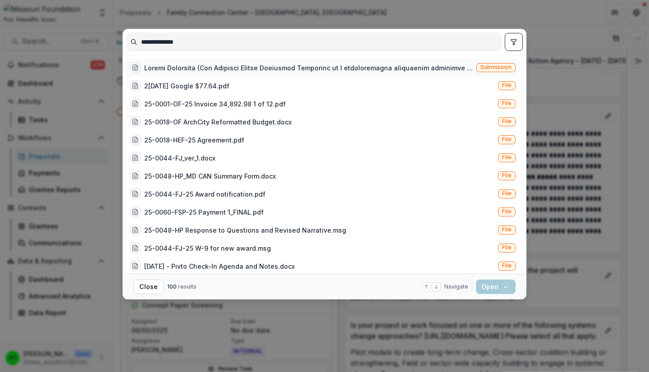
type input "**********"
click at [491, 66] on span "Submission" at bounding box center [496, 67] width 31 height 6
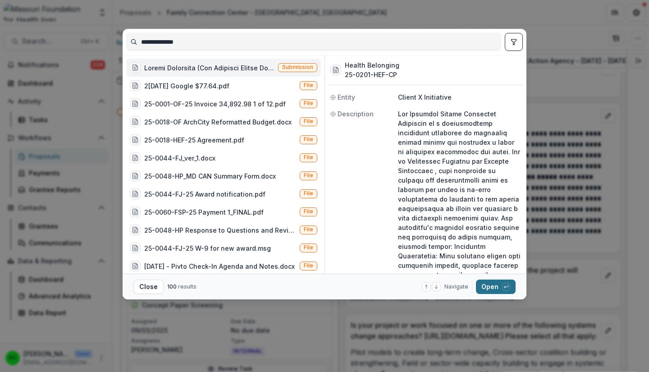
click at [490, 286] on button "Open with enter key" at bounding box center [496, 287] width 40 height 14
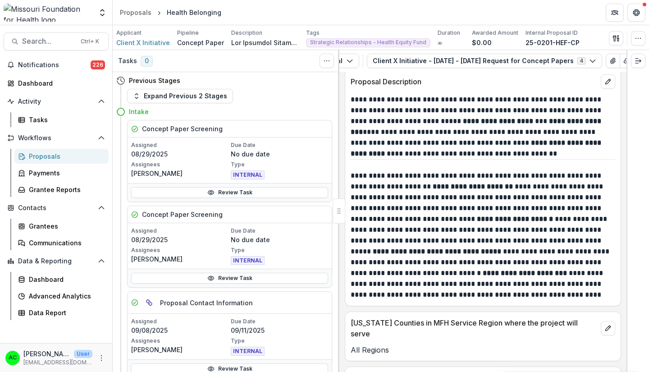
scroll to position [0, 83]
click at [572, 61] on icon "View Attached Files" at bounding box center [575, 60] width 7 height 7
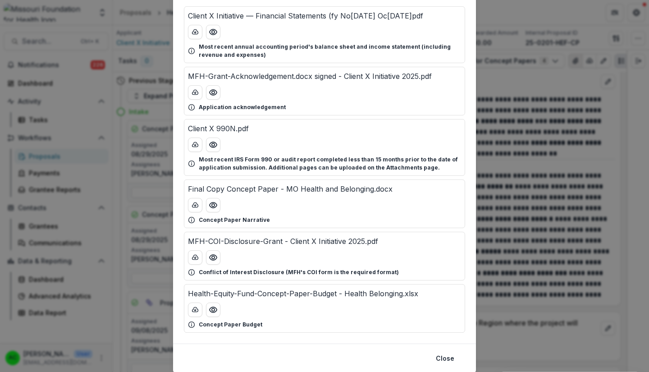
scroll to position [84, 0]
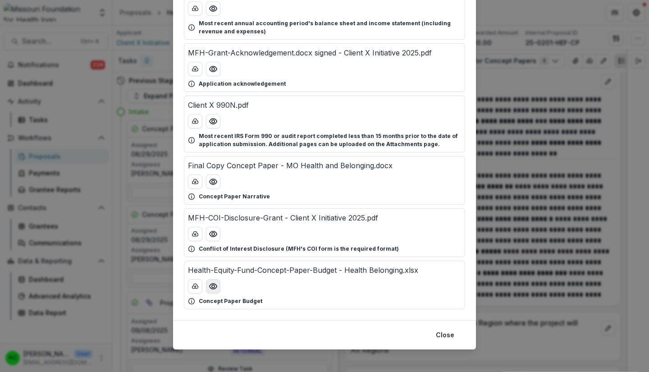
click at [212, 286] on icon "Preview Health-Equity-Fund-Concept-Paper-Budget - Health Belonging.xlsx" at bounding box center [213, 286] width 9 height 9
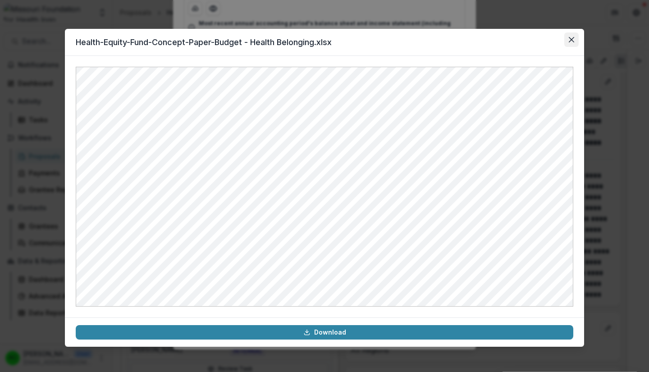
click at [570, 40] on icon "Close" at bounding box center [571, 39] width 5 height 5
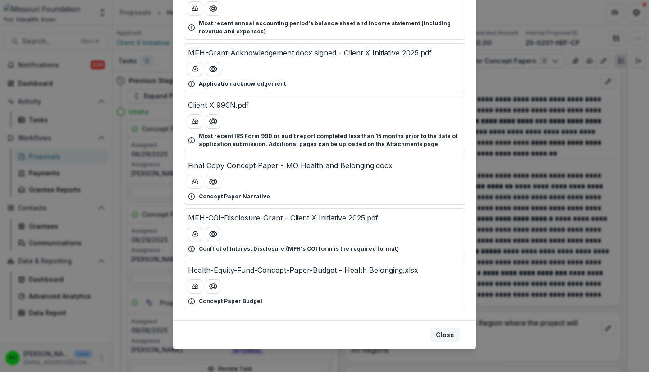
click at [454, 336] on button "Close" at bounding box center [445, 335] width 29 height 14
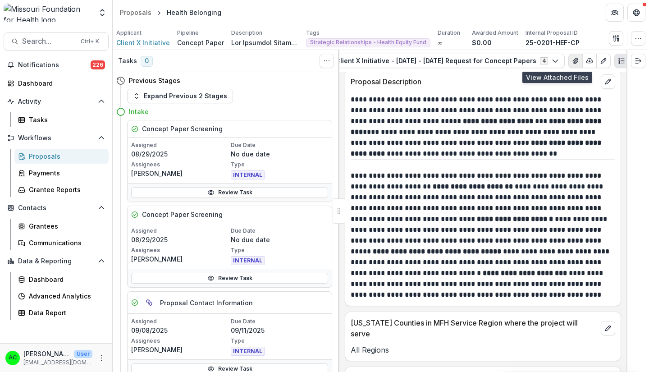
click at [572, 61] on icon "View Attached Files" at bounding box center [575, 60] width 7 height 7
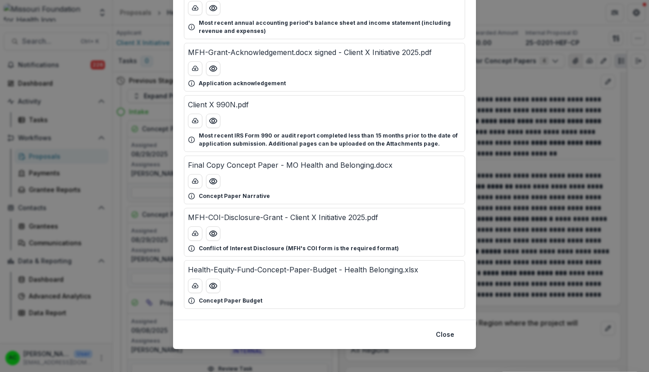
scroll to position [83, 0]
click at [212, 182] on icon "Preview Final Copy Concept Paper - MO Health and Belonging.docx" at bounding box center [213, 182] width 9 height 9
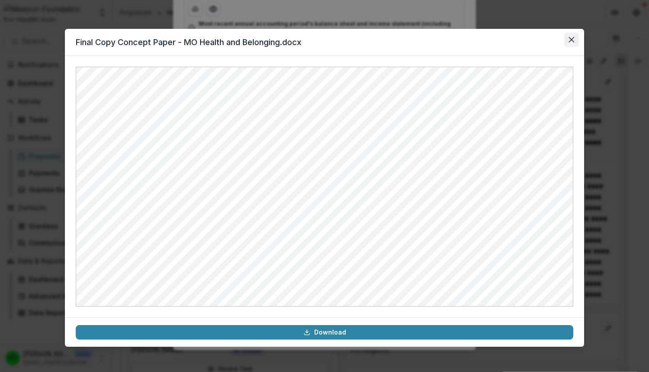
click at [572, 40] on icon "Close" at bounding box center [571, 39] width 5 height 5
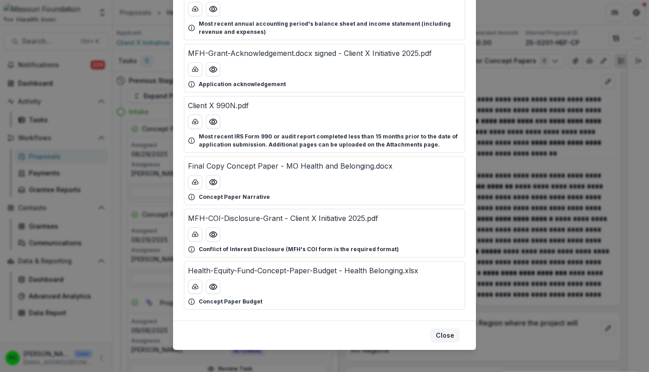
click at [442, 333] on button "Close" at bounding box center [445, 335] width 29 height 14
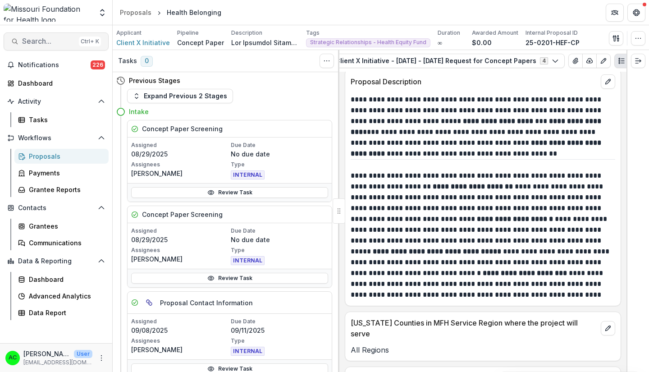
click at [42, 44] on span "Search..." at bounding box center [48, 41] width 53 height 9
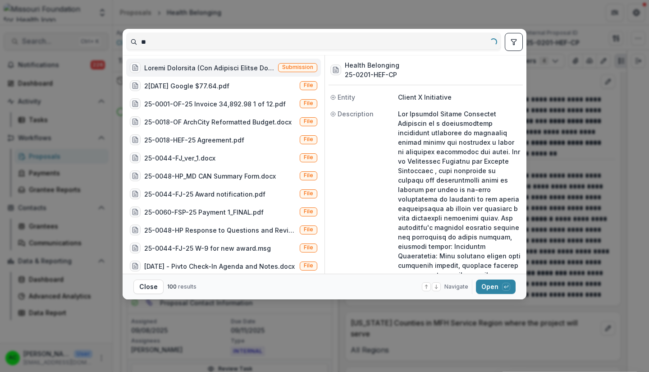
type input "*"
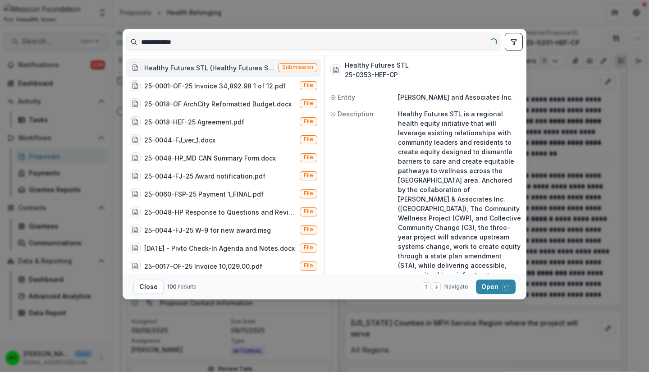
type input "**********"
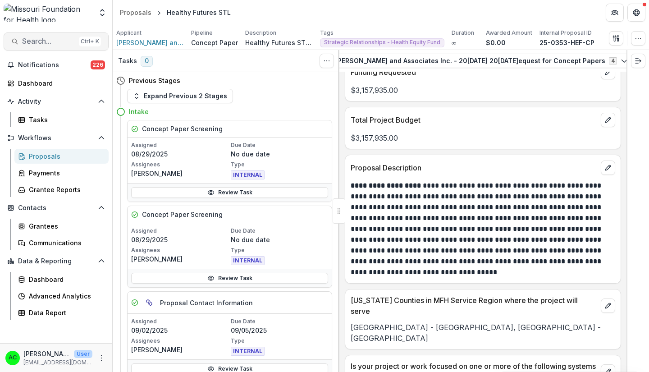
scroll to position [1992, 0]
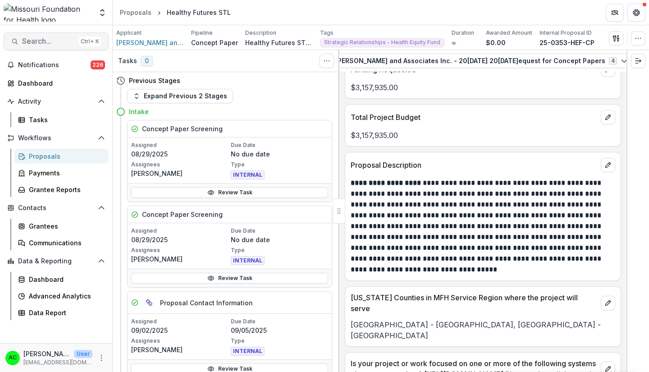
click at [26, 40] on span "Search..." at bounding box center [48, 41] width 53 height 9
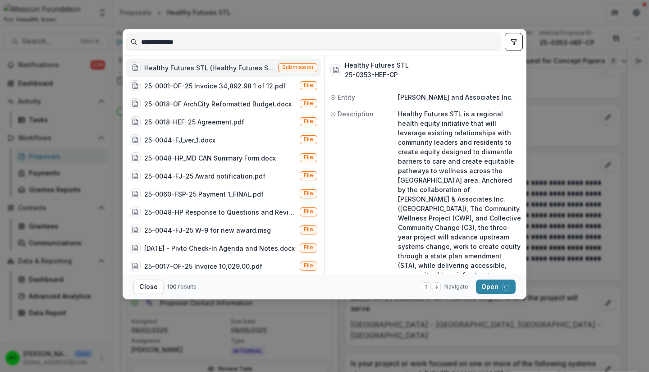
drag, startPoint x: 216, startPoint y: 43, endPoint x: 85, endPoint y: 53, distance: 132.1
click at [85, 53] on div "**********" at bounding box center [324, 186] width 649 height 372
type input "**********"
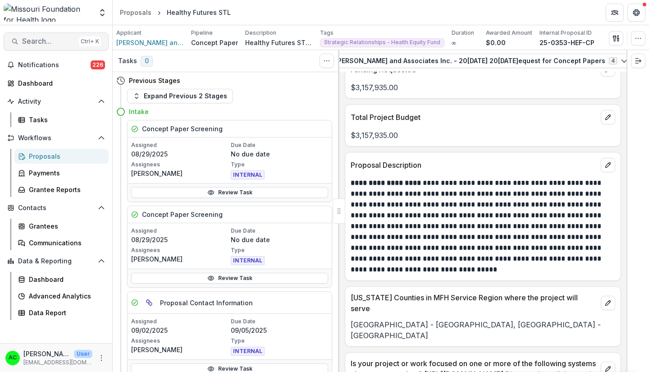
click at [58, 44] on span "Search..." at bounding box center [48, 41] width 53 height 9
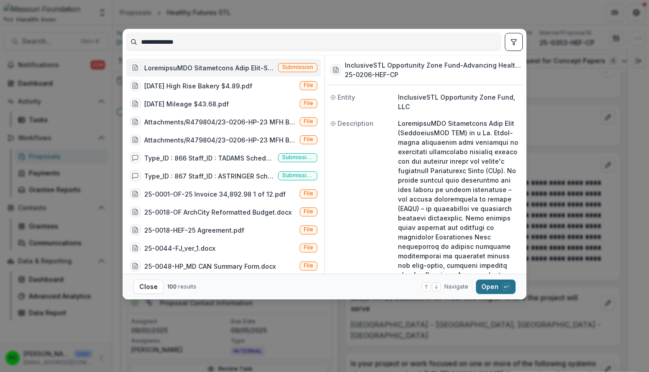
click at [485, 288] on button "Open with enter key" at bounding box center [496, 287] width 40 height 14
